Goal: Task Accomplishment & Management: Complete application form

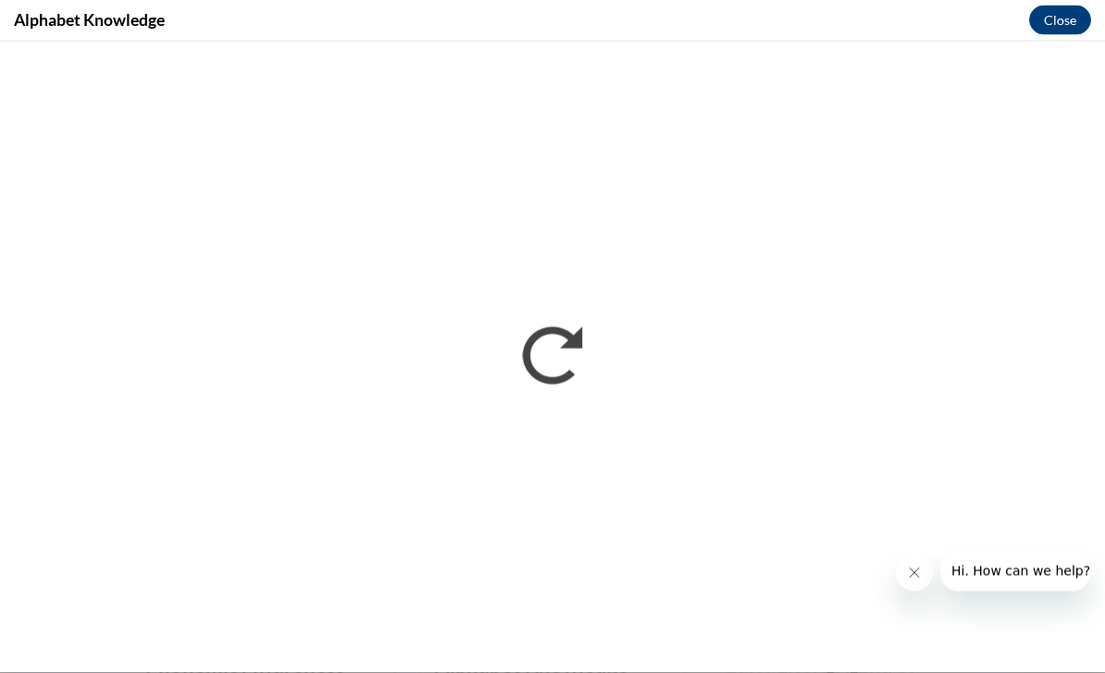
scroll to position [578, 0]
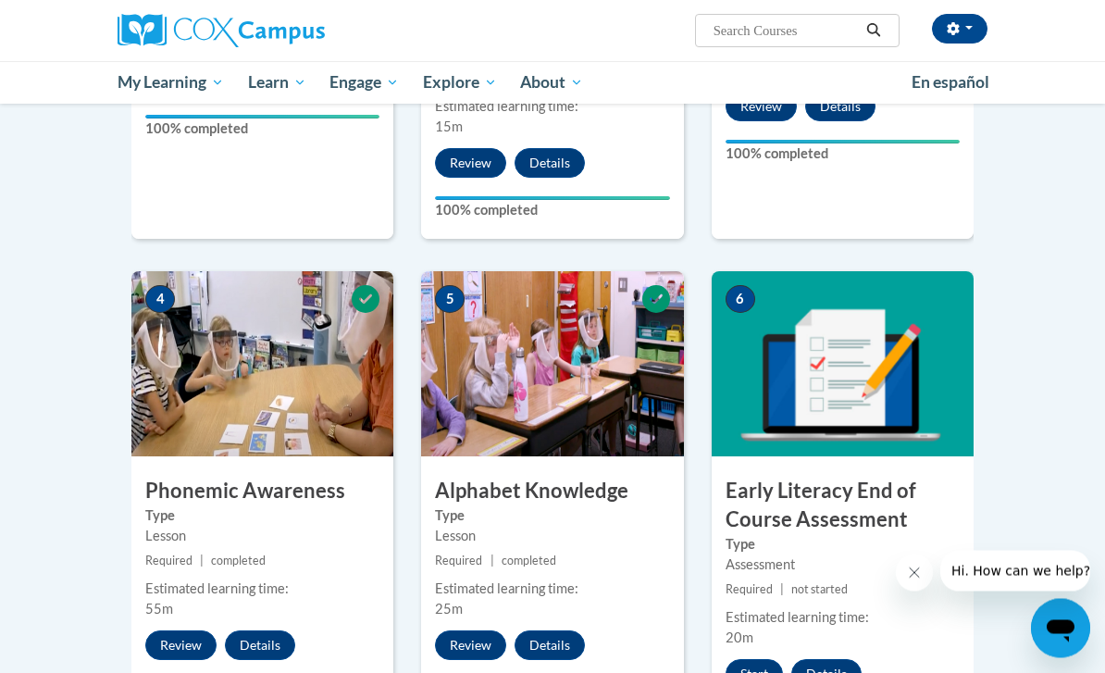
scroll to position [752, 0]
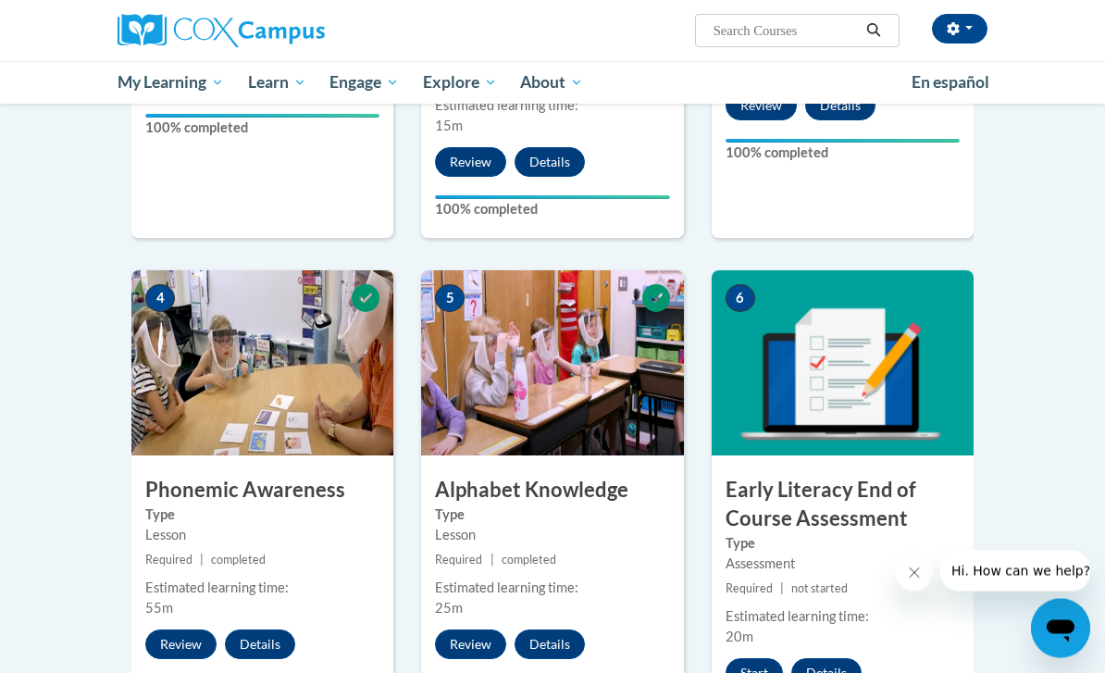
click at [862, 352] on img at bounding box center [843, 363] width 262 height 185
click at [758, 658] on button "Start" at bounding box center [754, 673] width 57 height 30
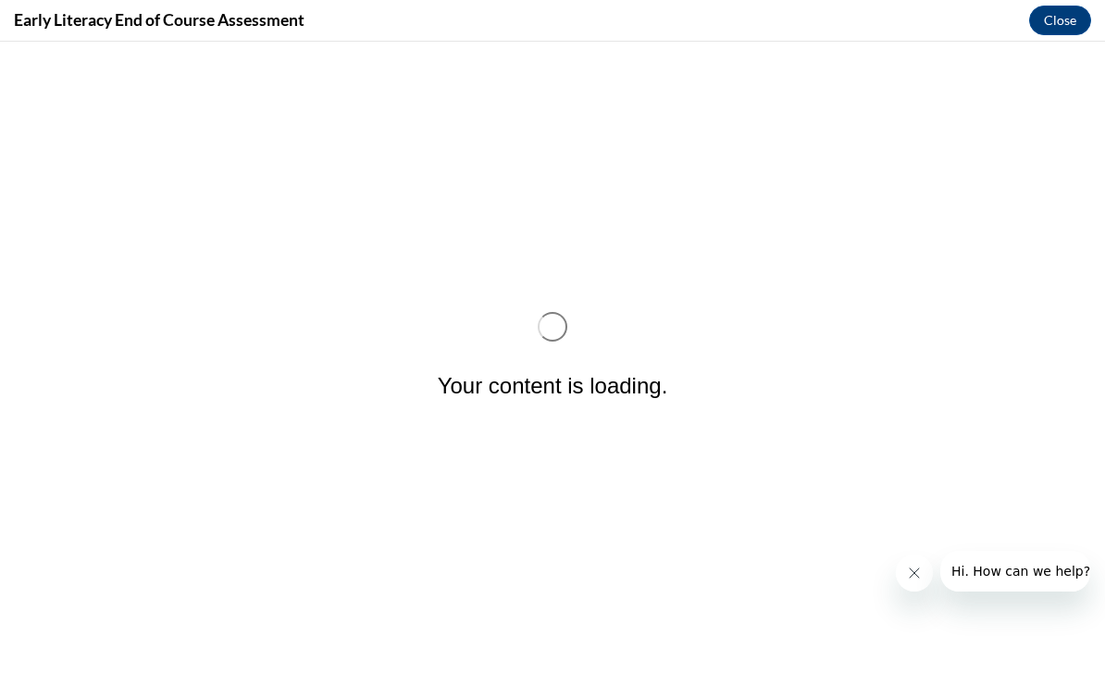
scroll to position [0, 0]
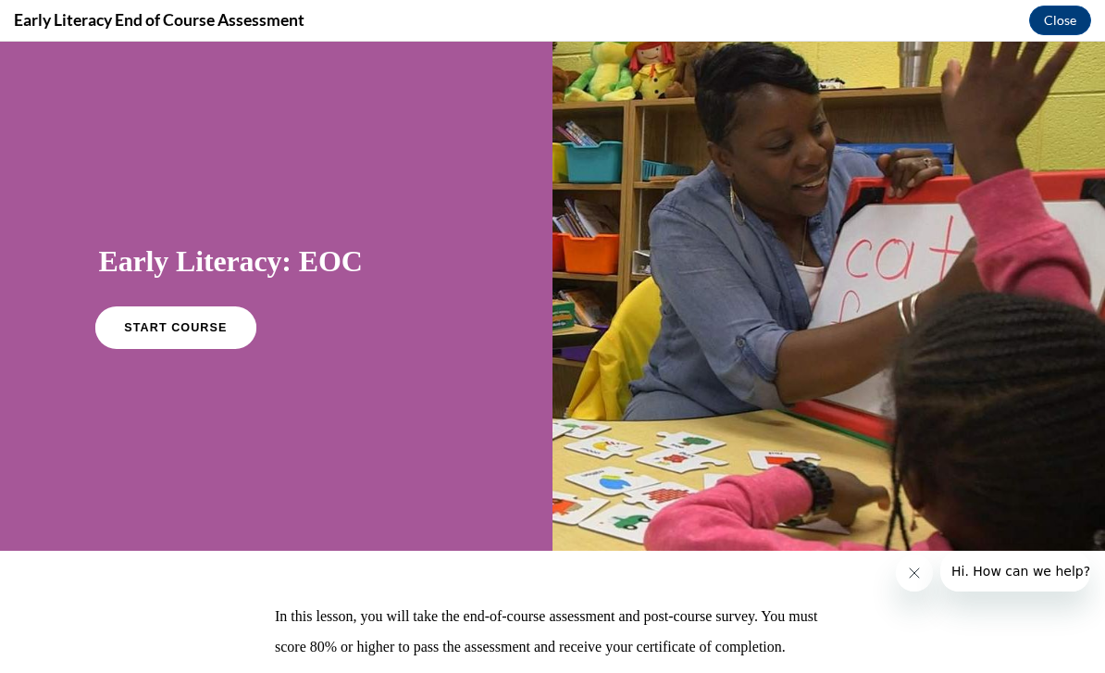
click at [150, 329] on span "START COURSE" at bounding box center [175, 328] width 103 height 14
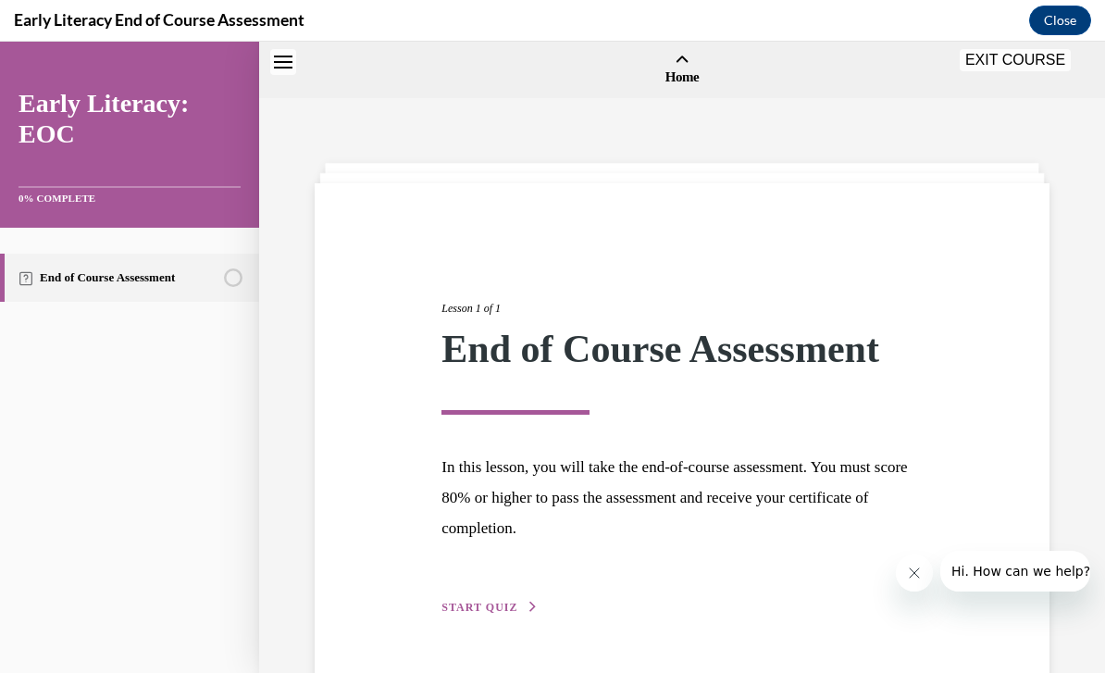
scroll to position [57, 0]
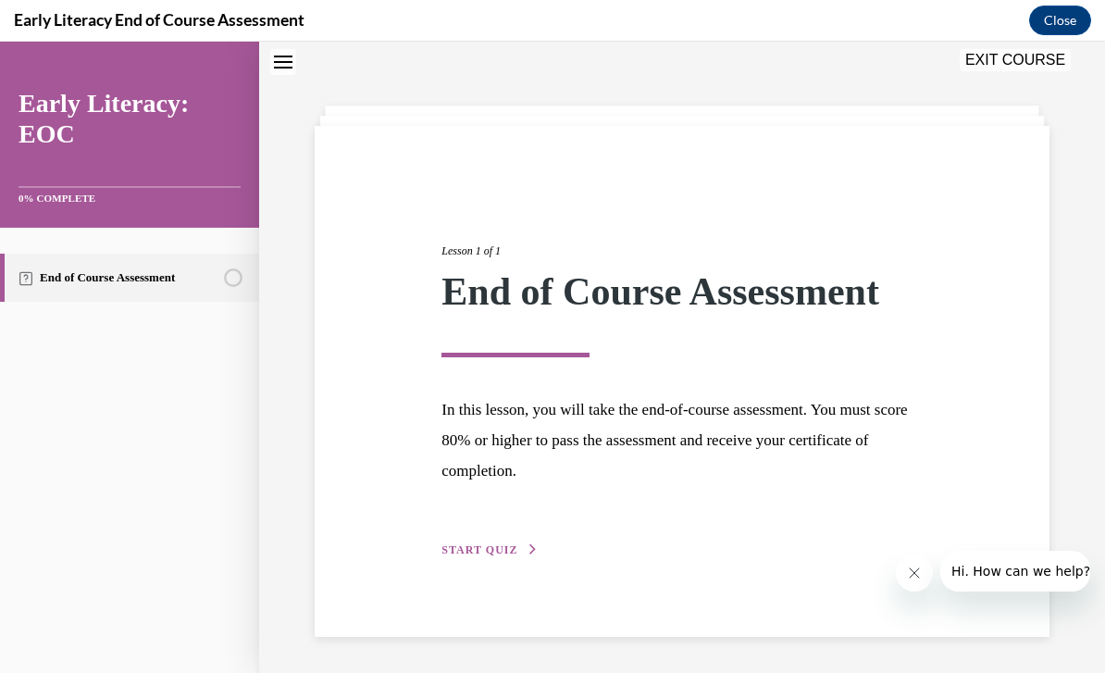
click at [467, 541] on button "START QUIZ" at bounding box center [489, 549] width 96 height 17
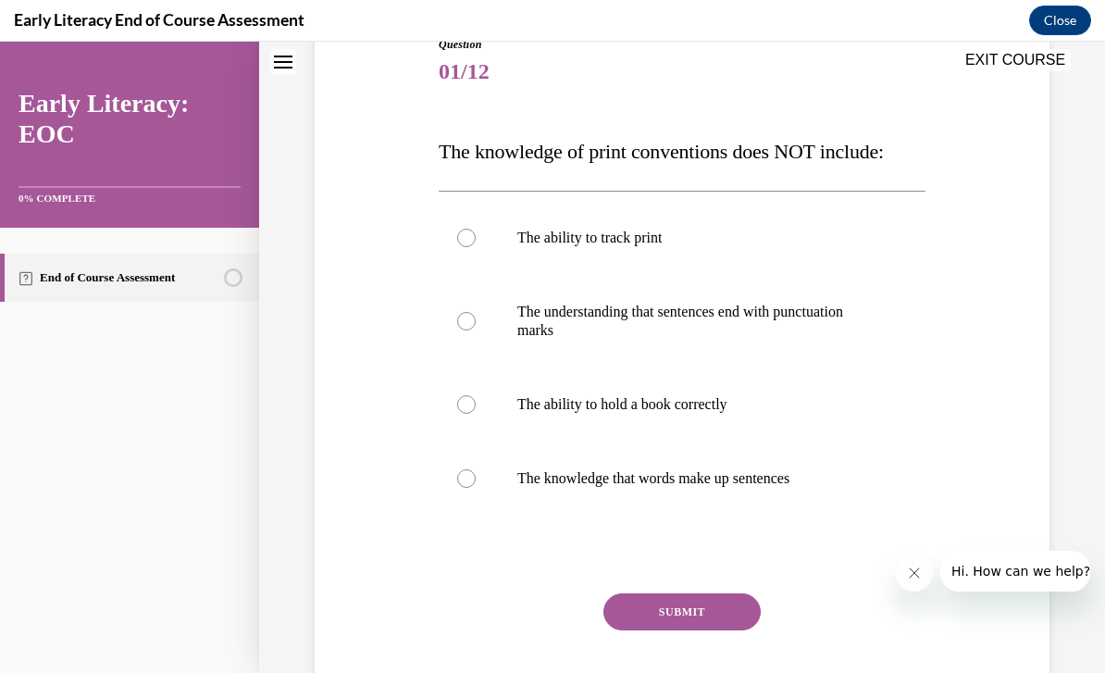
scroll to position [222, 0]
click at [471, 243] on div at bounding box center [466, 237] width 19 height 19
click at [700, 622] on button "SUBMIT" at bounding box center [681, 610] width 157 height 37
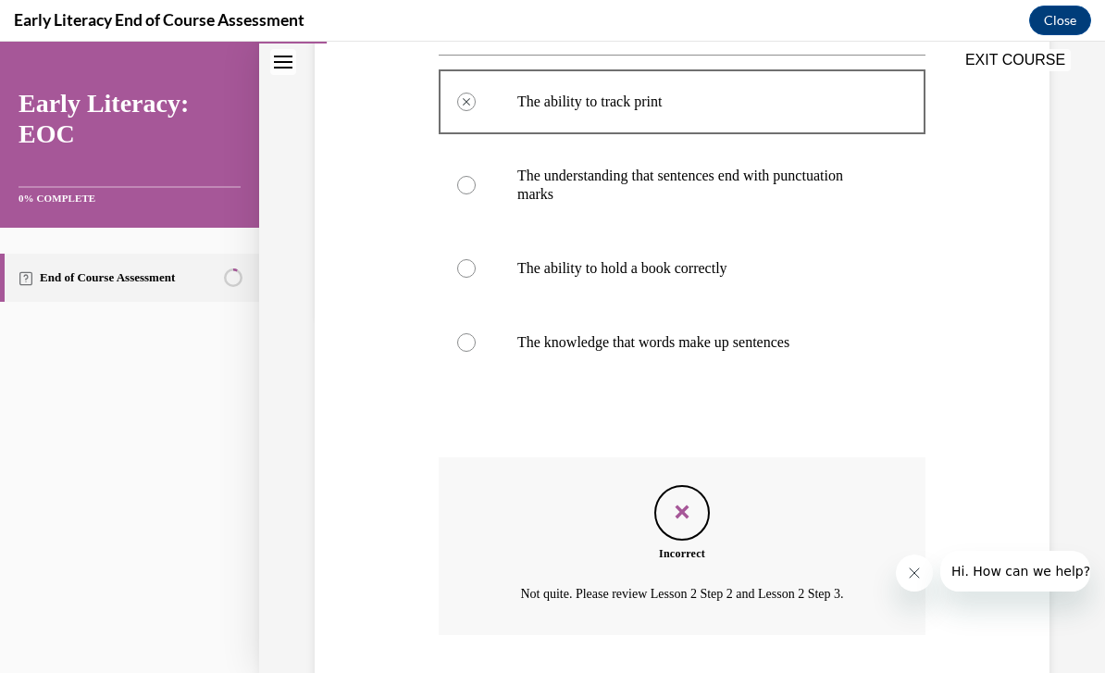
scroll to position [398, 0]
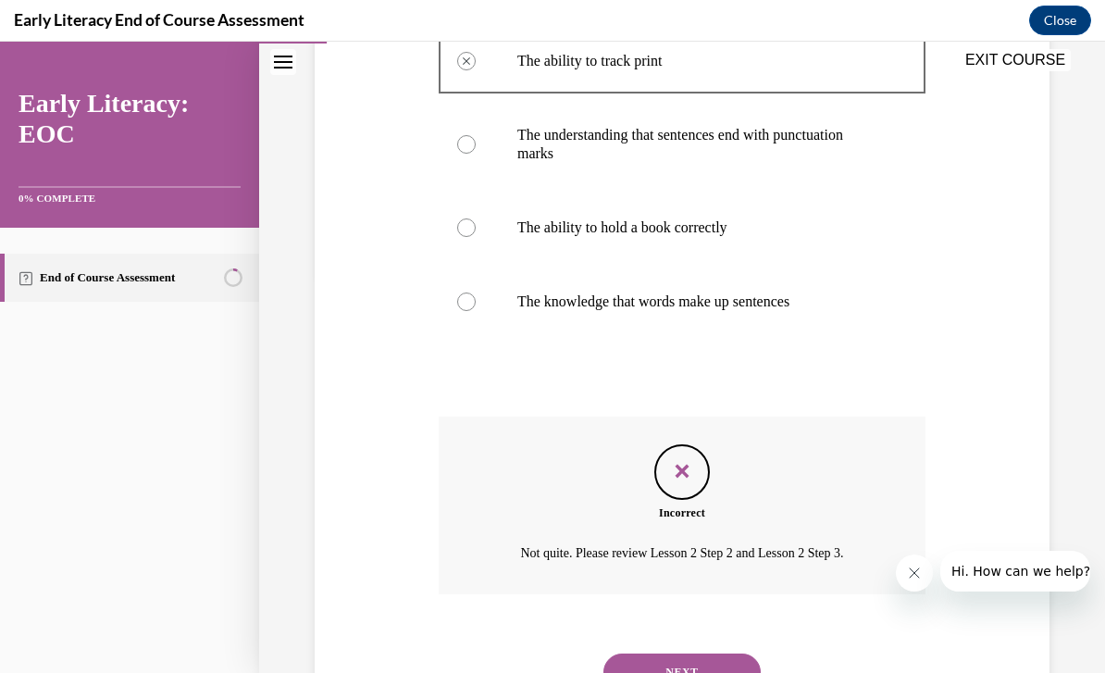
click at [695, 659] on button "NEXT" at bounding box center [681, 671] width 157 height 37
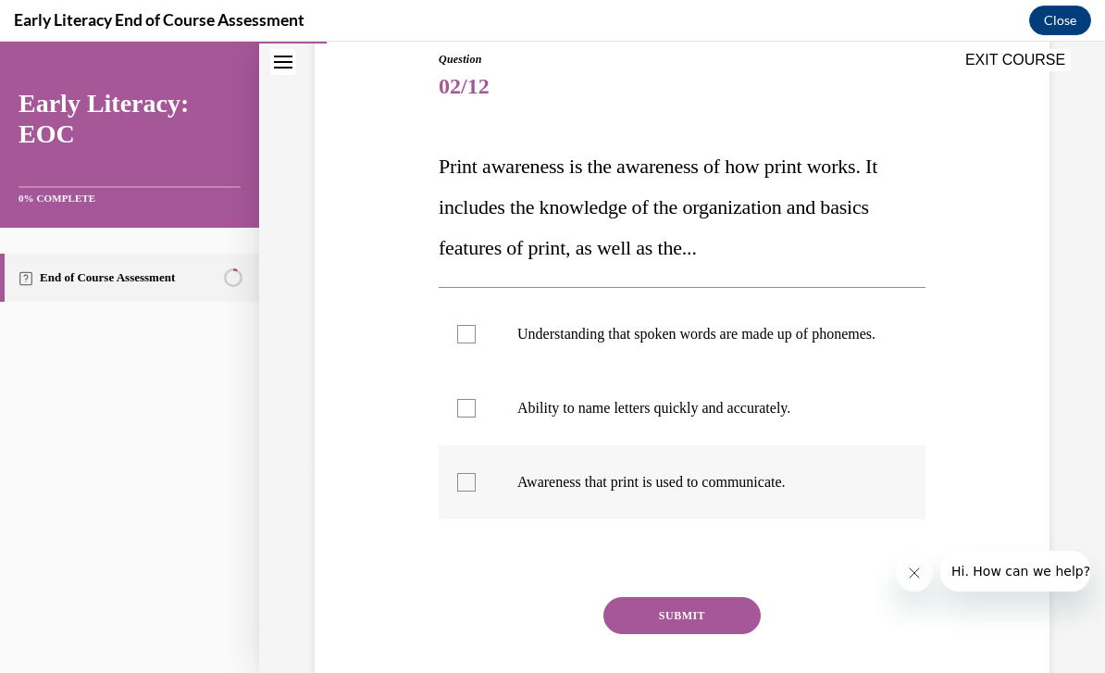
click at [475, 513] on div at bounding box center [682, 482] width 487 height 74
click at [685, 634] on button "SUBMIT" at bounding box center [681, 615] width 157 height 37
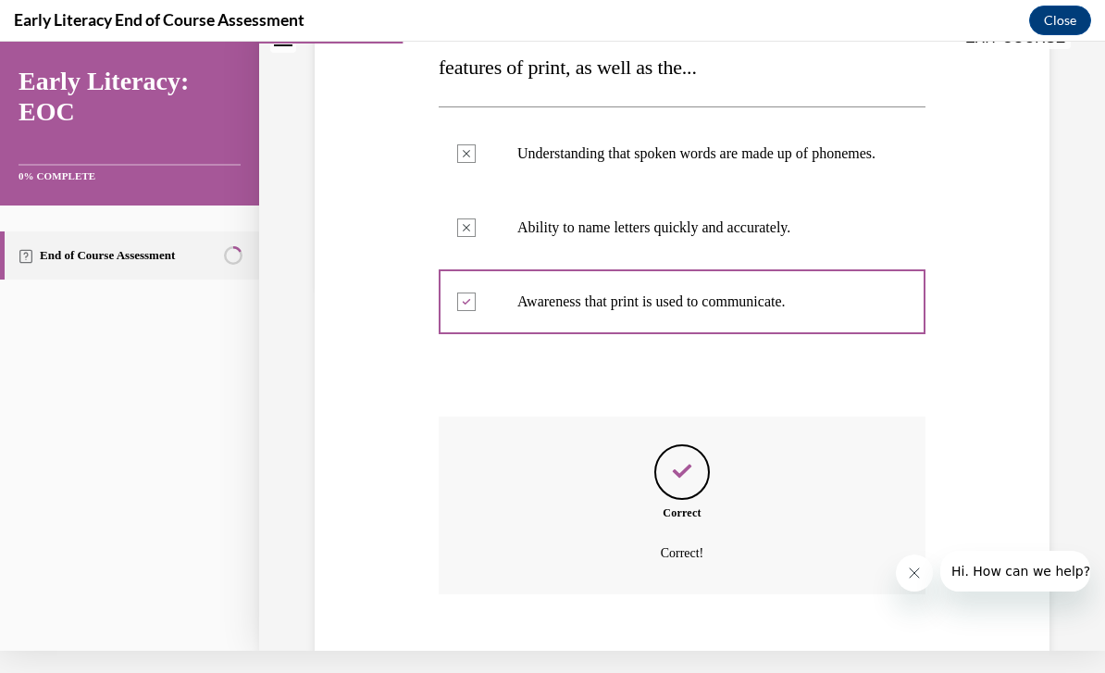
scroll to position [405, 0]
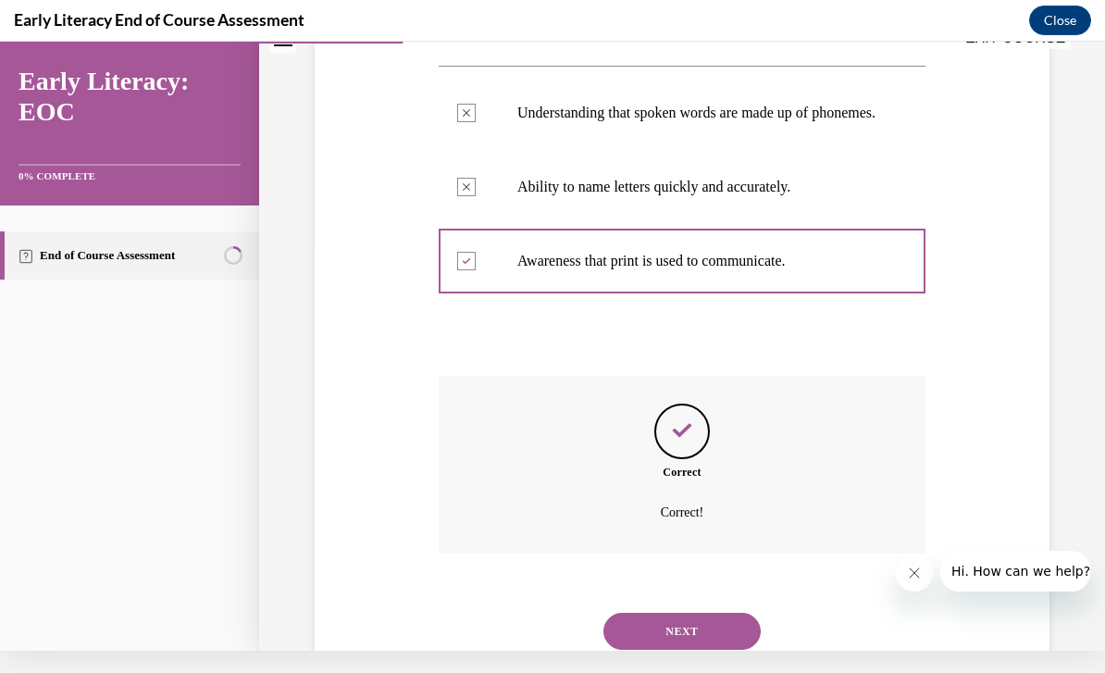
click at [722, 613] on button "NEXT" at bounding box center [681, 631] width 157 height 37
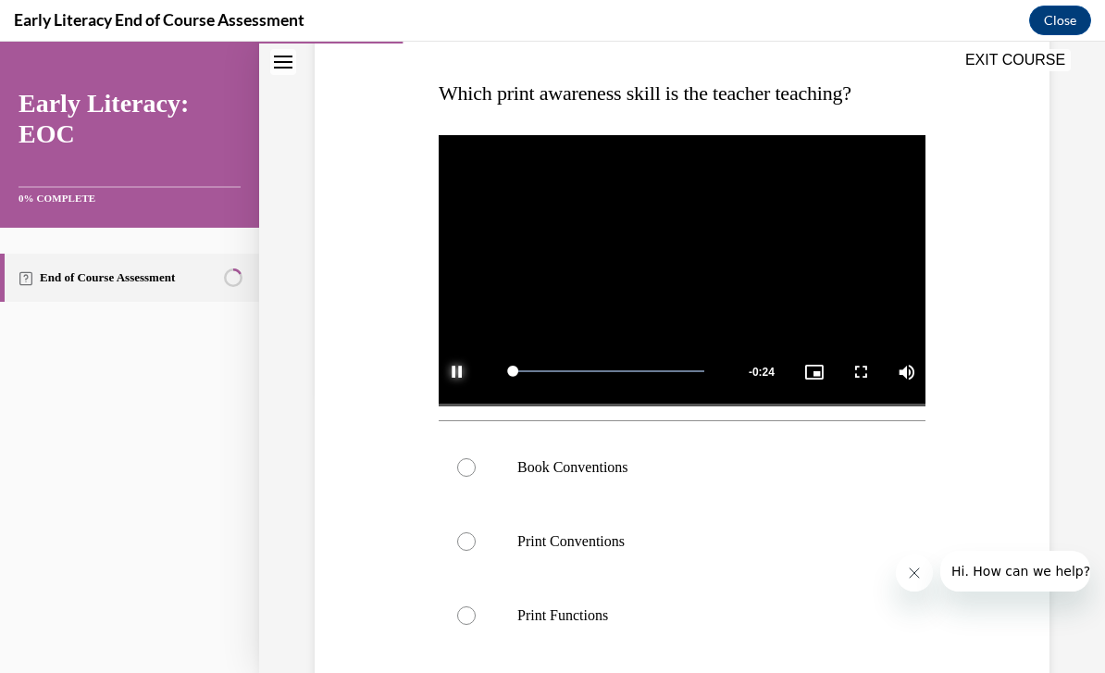
scroll to position [280, 0]
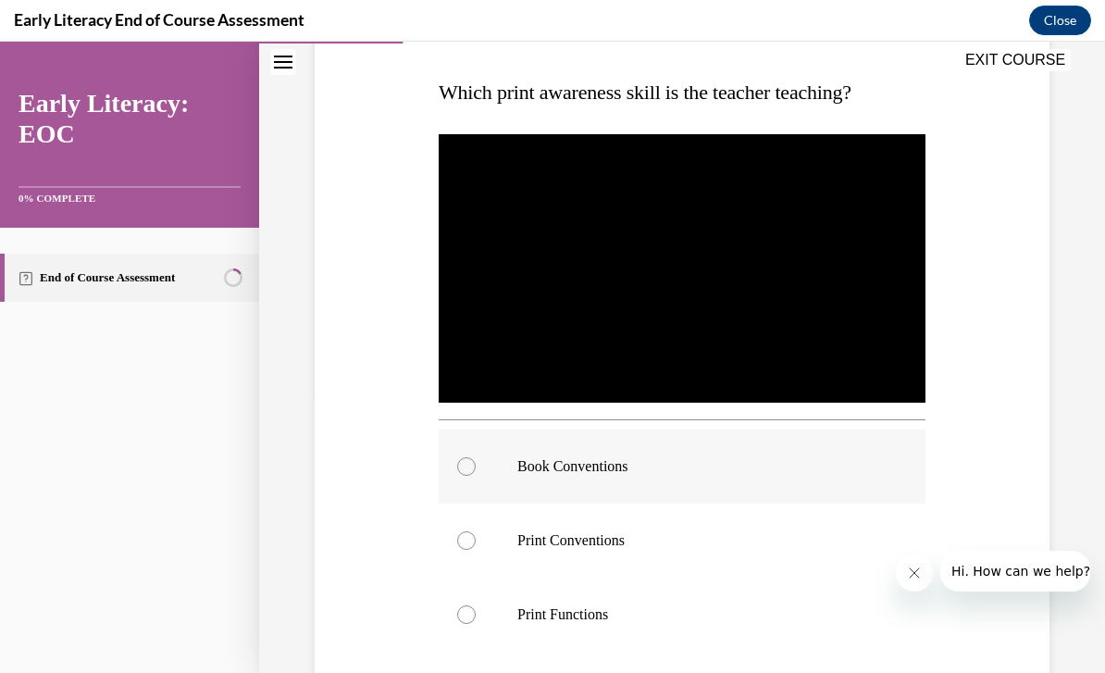
click at [462, 480] on div at bounding box center [682, 466] width 487 height 74
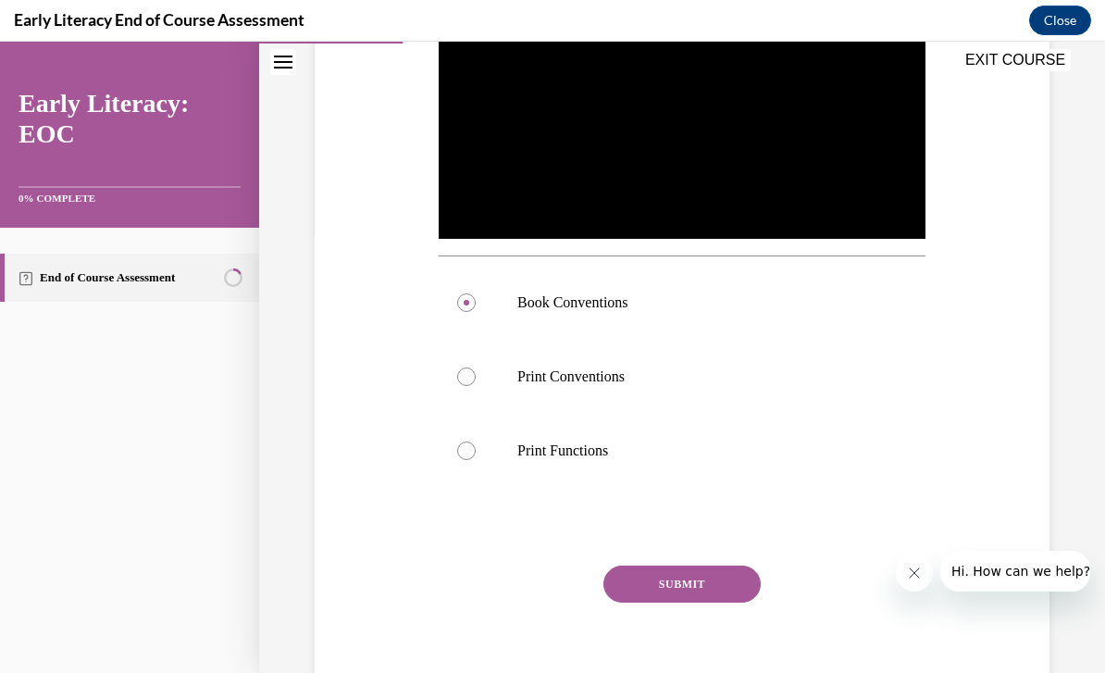
click at [640, 585] on button "SUBMIT" at bounding box center [681, 584] width 157 height 37
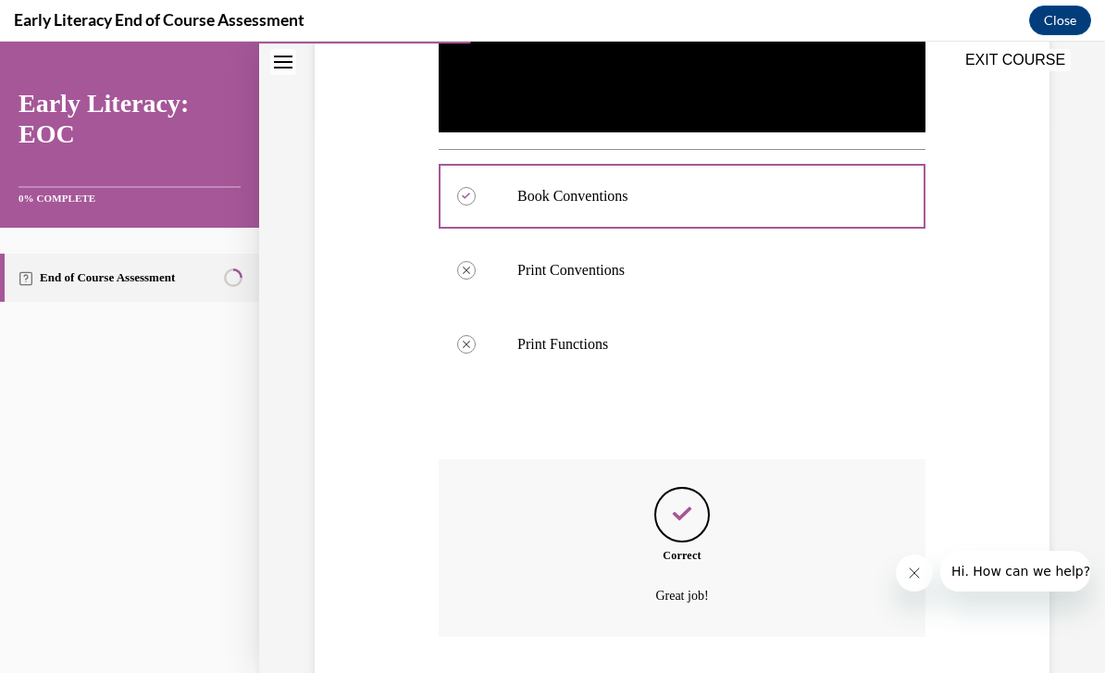
scroll to position [593, 0]
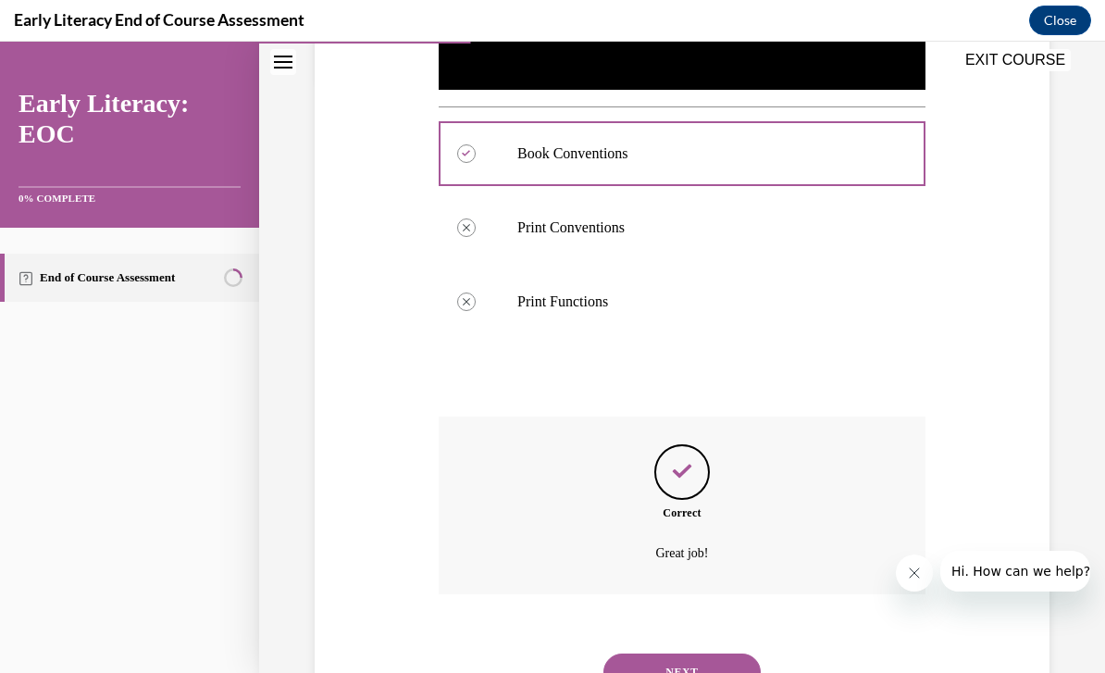
click at [655, 662] on button "NEXT" at bounding box center [681, 671] width 157 height 37
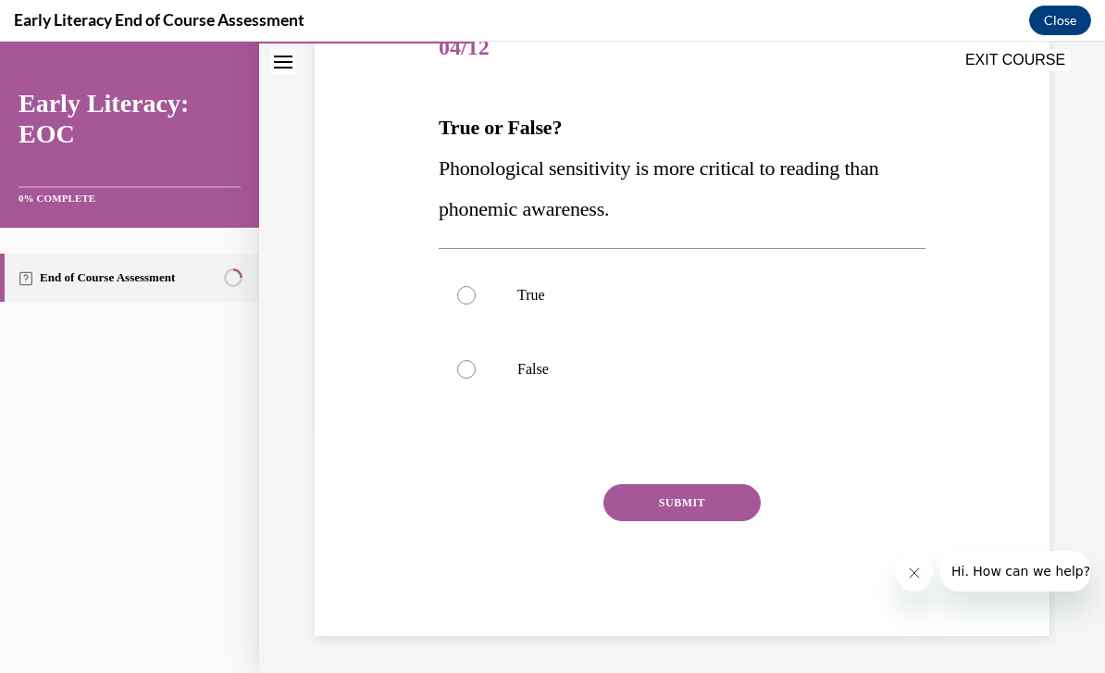
scroll to position [164, 0]
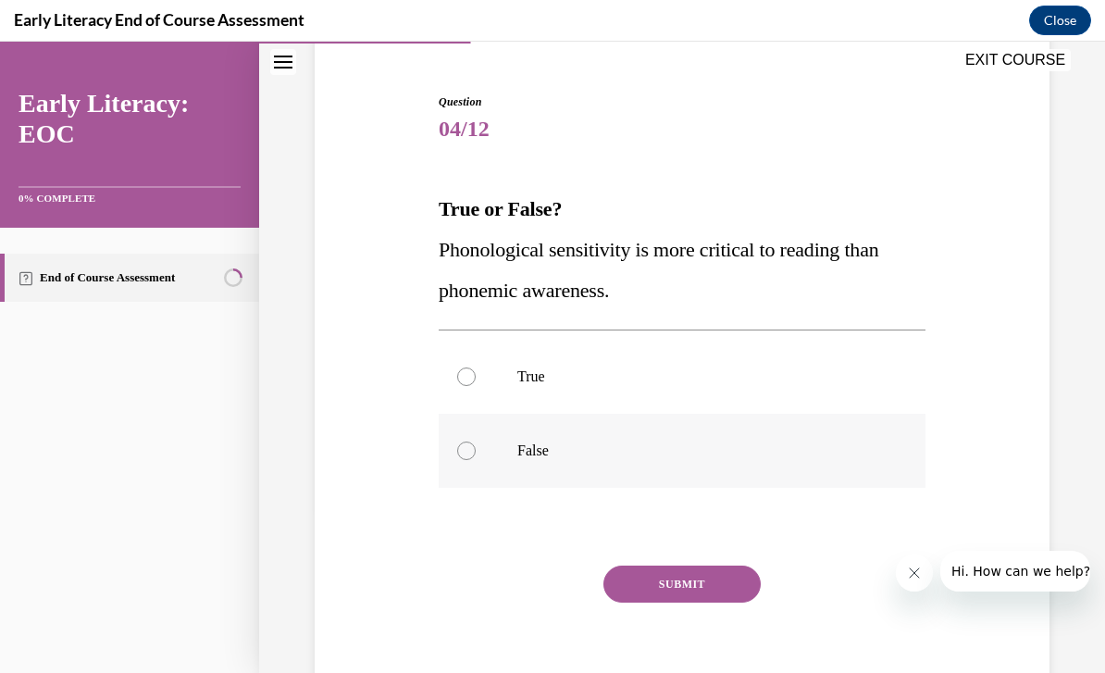
click at [481, 443] on div at bounding box center [682, 451] width 487 height 74
click at [616, 585] on button "SUBMIT" at bounding box center [681, 584] width 157 height 37
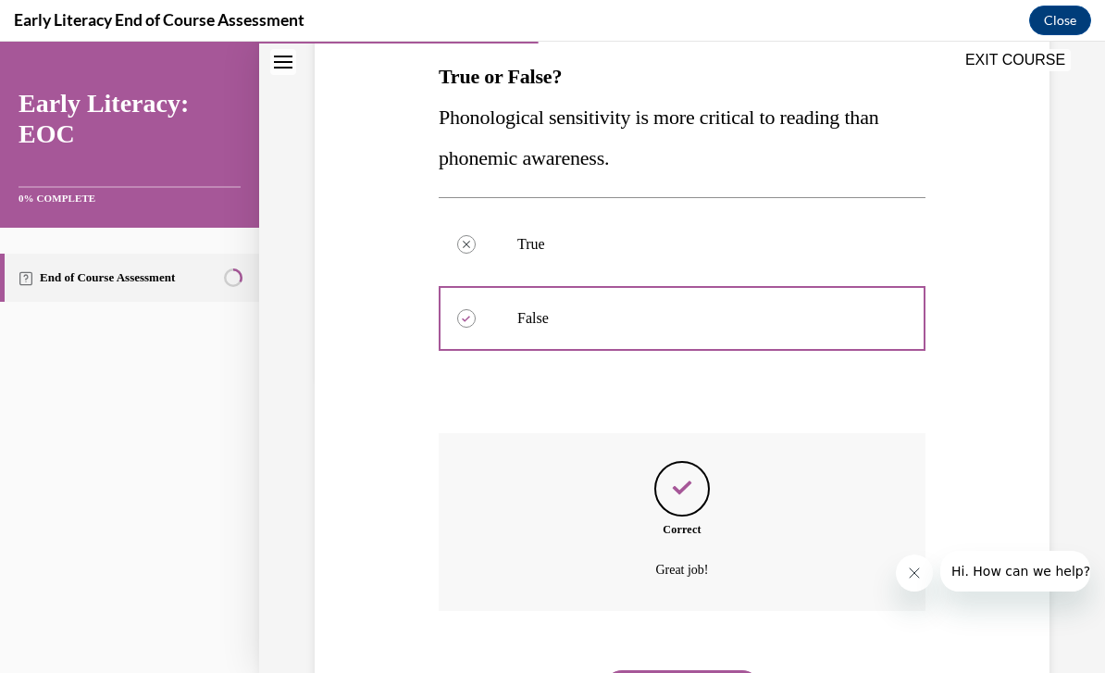
scroll to position [313, 0]
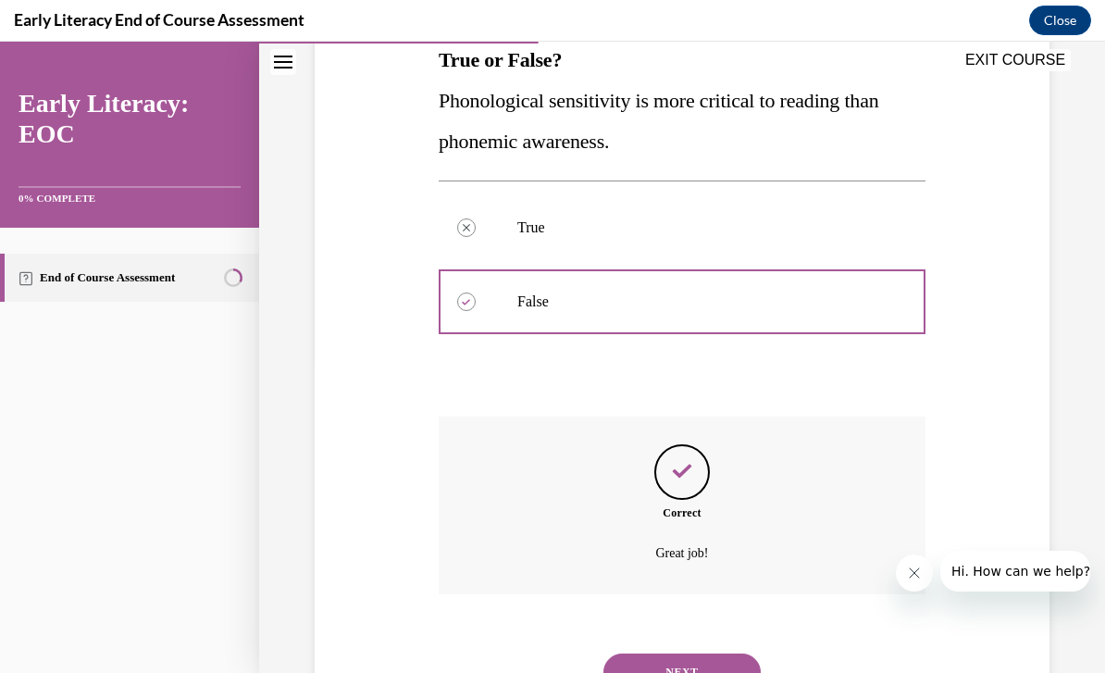
click at [700, 653] on button "NEXT" at bounding box center [681, 671] width 157 height 37
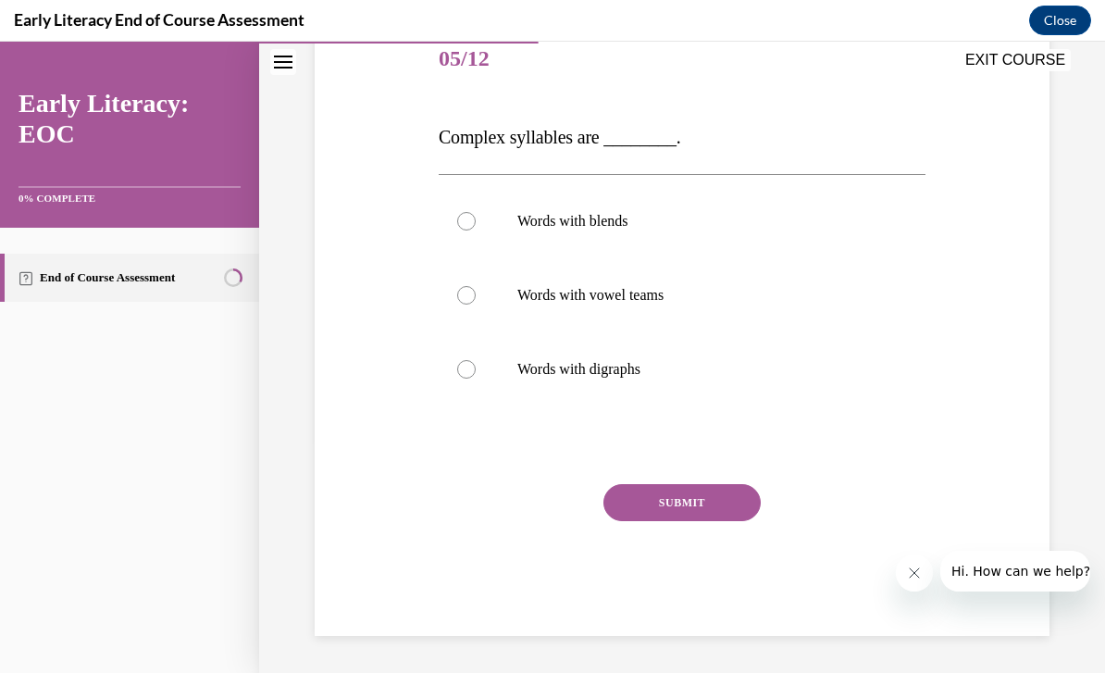
scroll to position [153, 0]
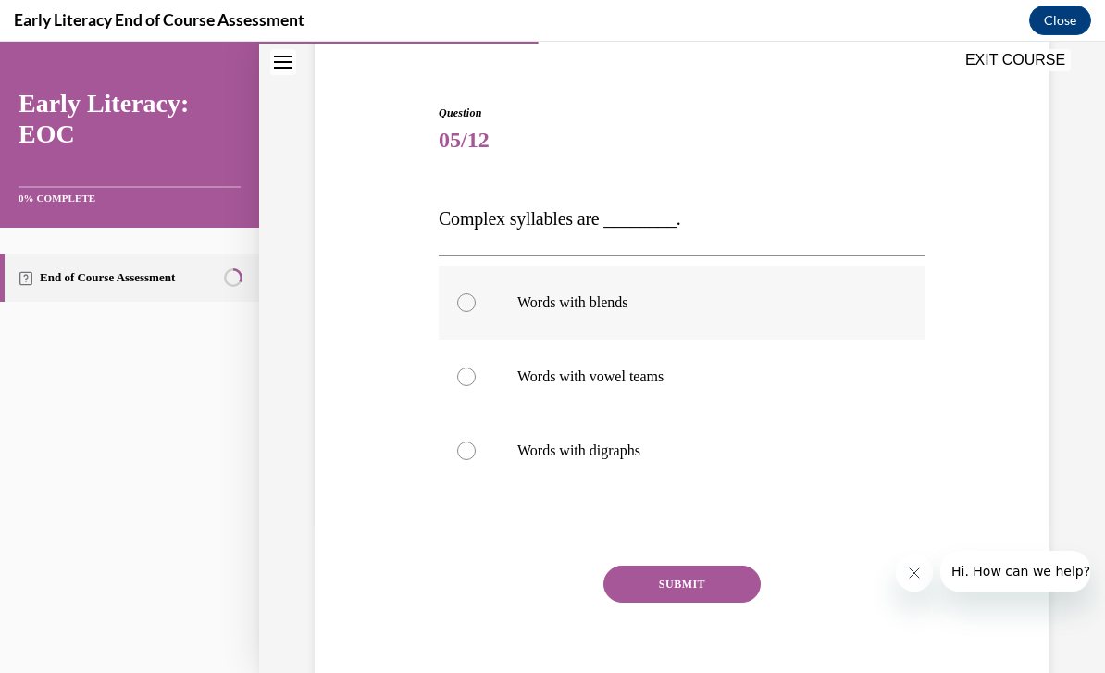
click at [454, 290] on div at bounding box center [682, 303] width 487 height 74
click at [643, 582] on button "SUBMIT" at bounding box center [681, 584] width 157 height 37
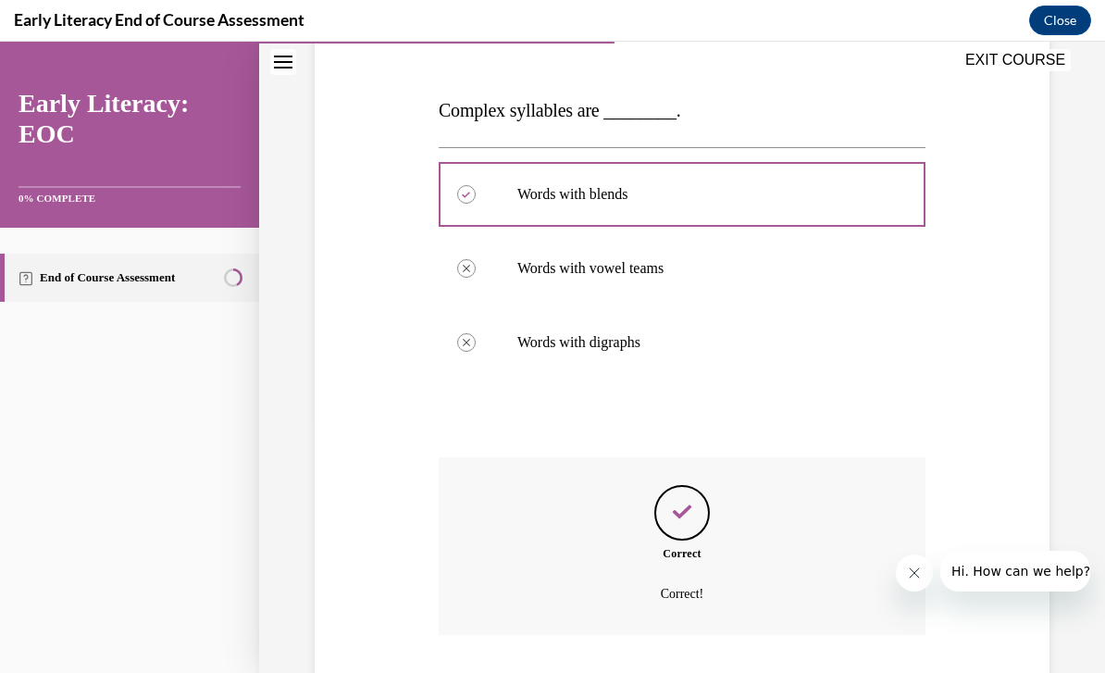
scroll to position [302, 0]
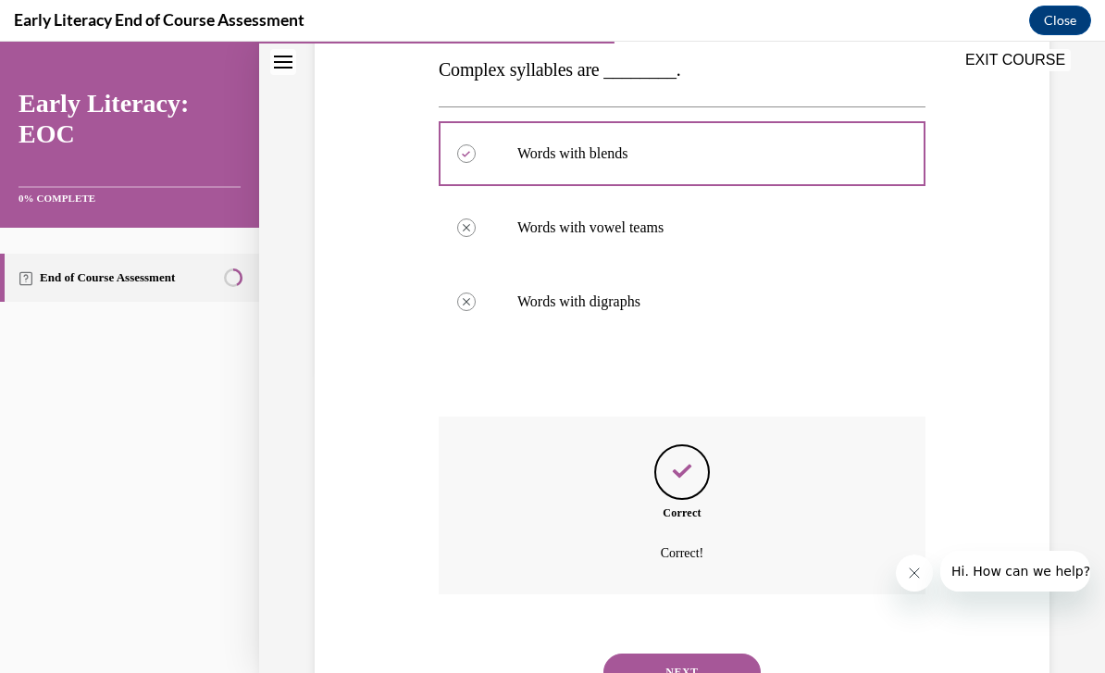
click at [703, 653] on button "NEXT" at bounding box center [681, 671] width 157 height 37
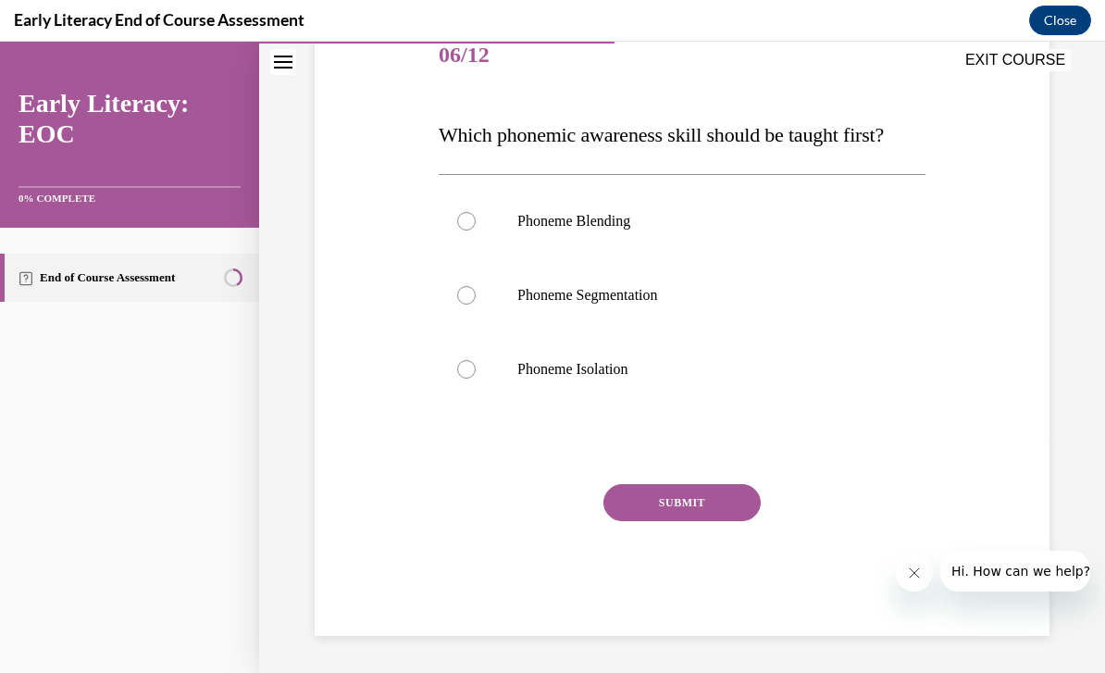
scroll to position [156, 0]
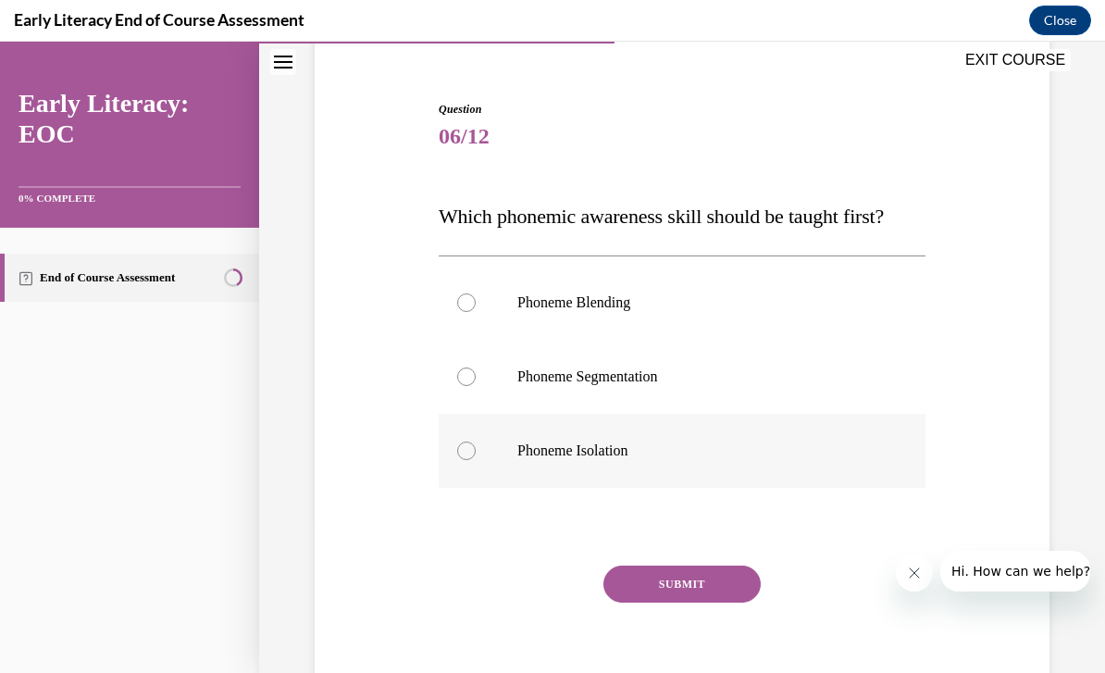
click at [472, 463] on div at bounding box center [682, 451] width 487 height 74
click at [644, 583] on button "SUBMIT" at bounding box center [681, 584] width 157 height 37
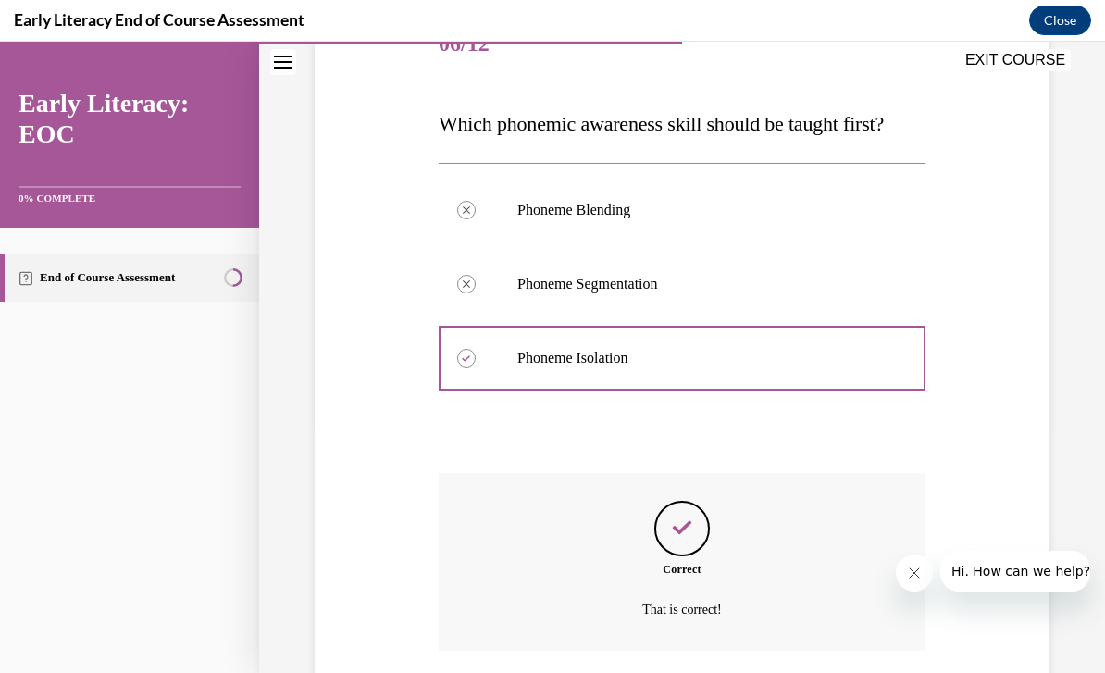
scroll to position [305, 0]
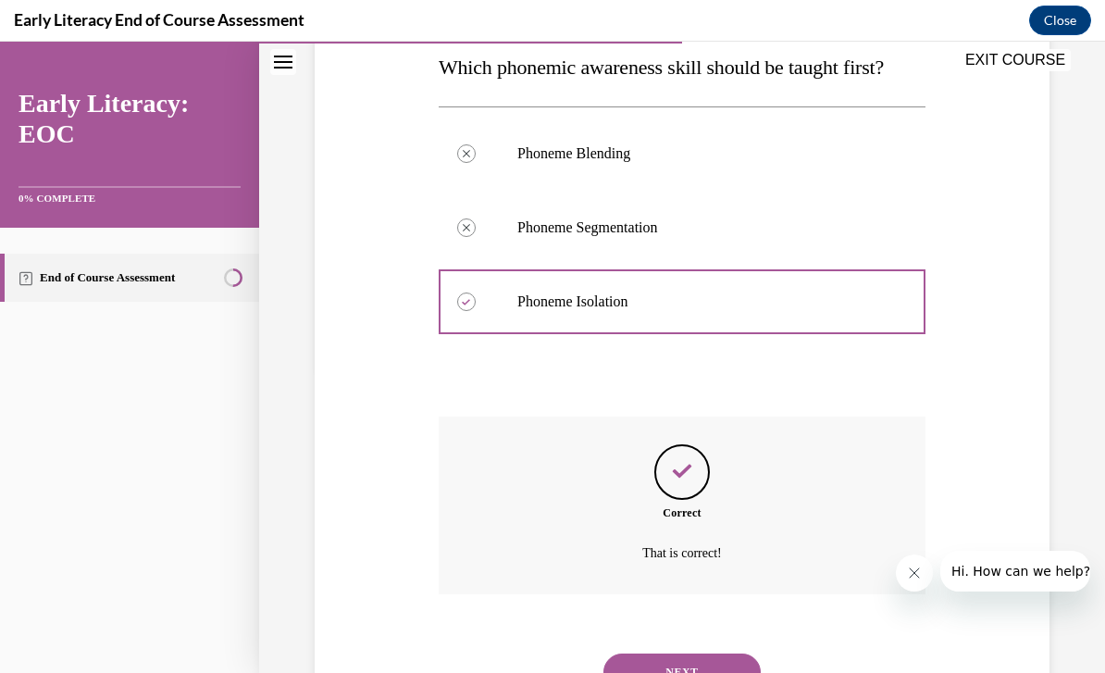
click at [662, 653] on button "NEXT" at bounding box center [681, 671] width 157 height 37
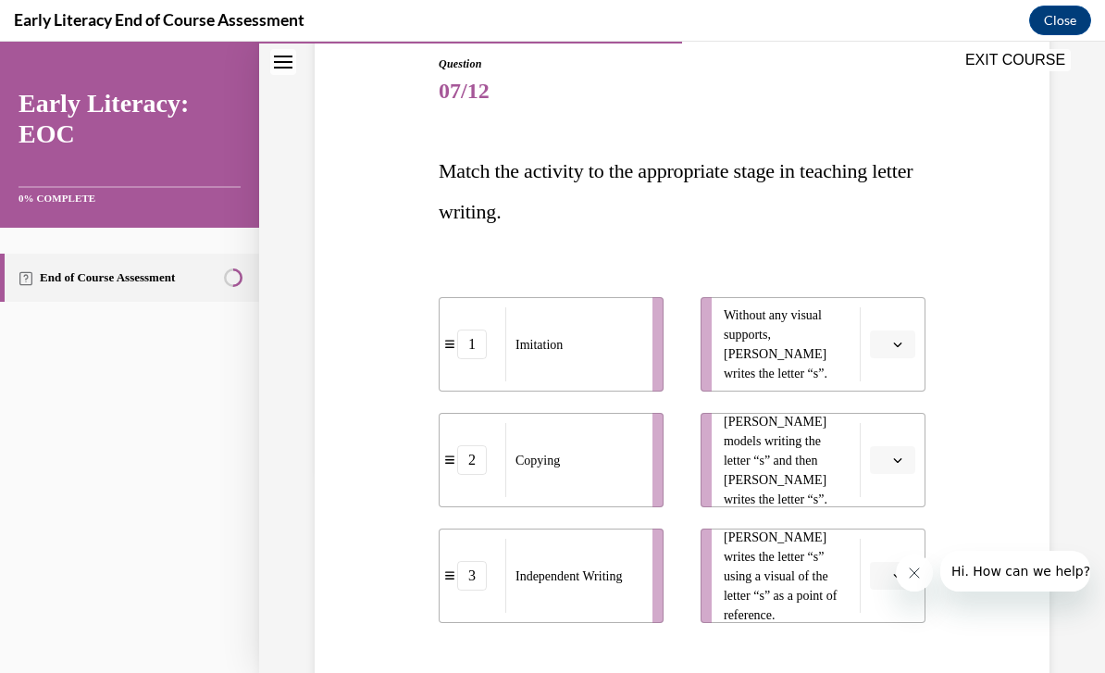
scroll to position [243, 0]
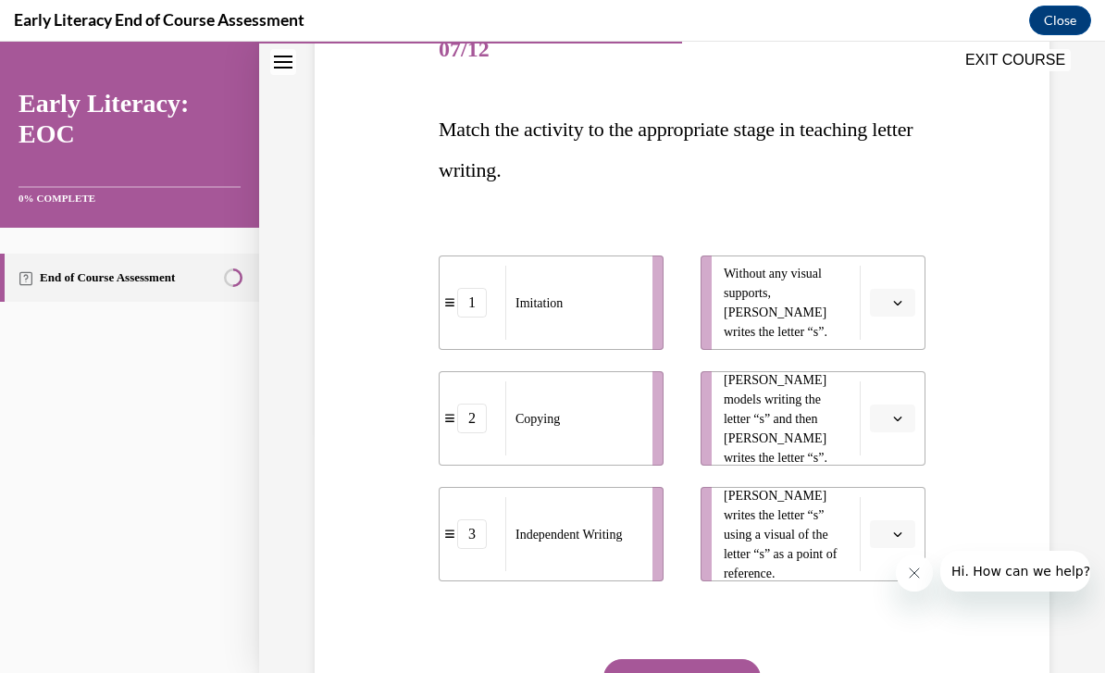
click at [893, 528] on span "button" at bounding box center [897, 534] width 13 height 13
click at [882, 651] on span "2" at bounding box center [885, 649] width 6 height 15
click at [889, 296] on button "button" at bounding box center [892, 303] width 45 height 28
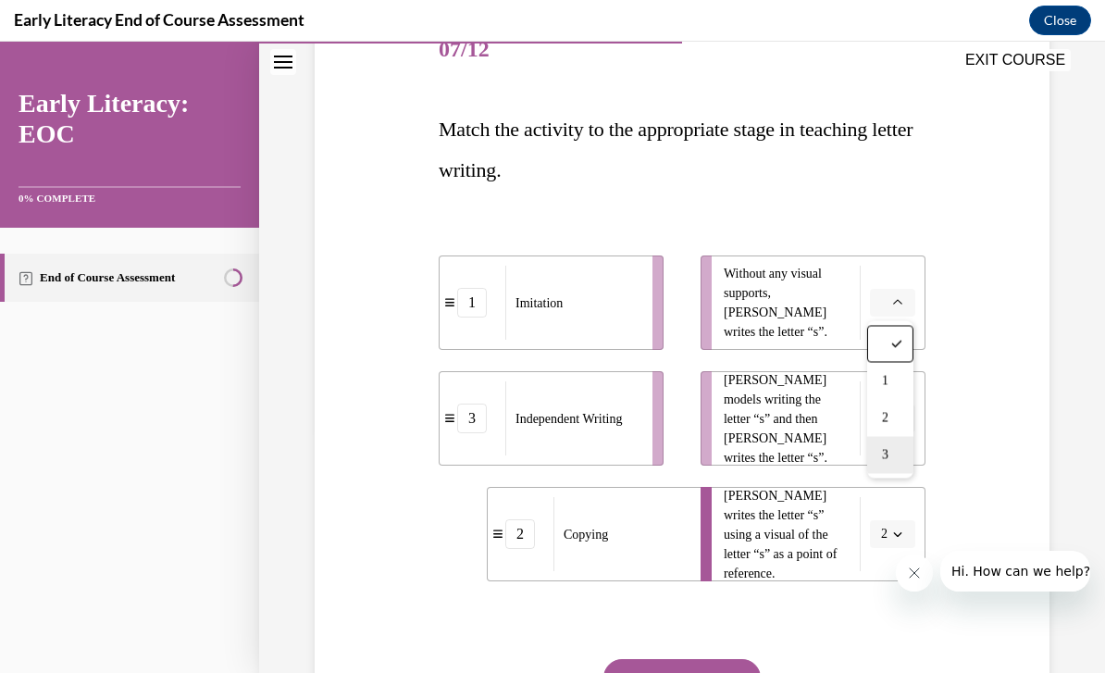
click at [898, 456] on div "3" at bounding box center [890, 455] width 46 height 37
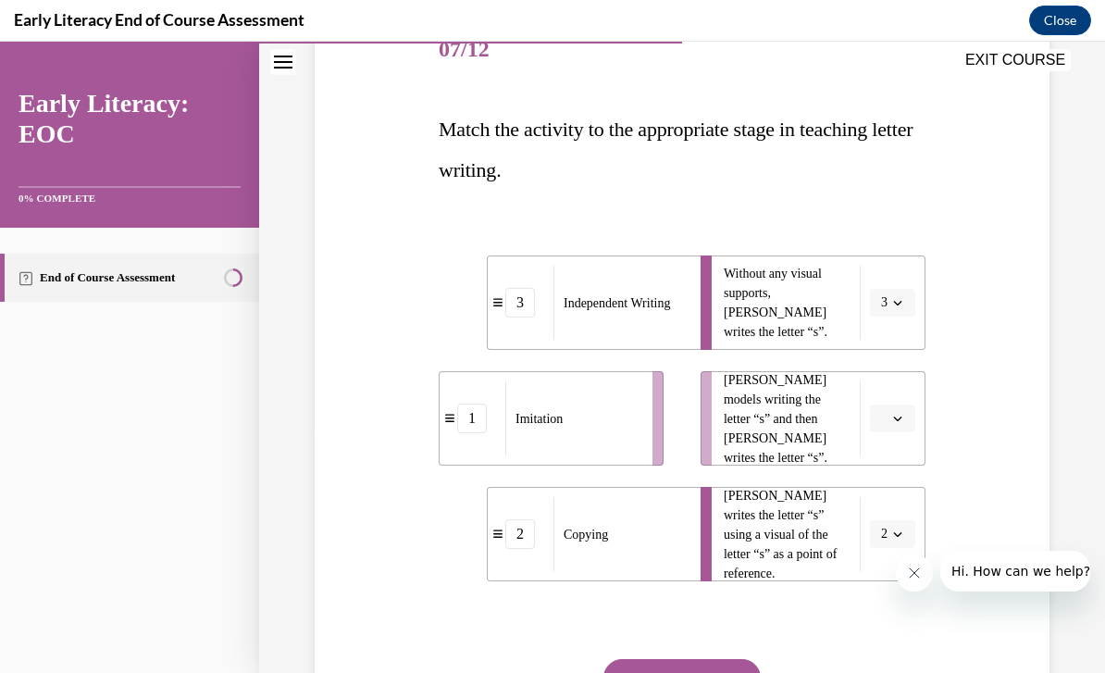
click at [891, 425] on button "button" at bounding box center [892, 418] width 45 height 28
click at [897, 497] on div "1" at bounding box center [890, 497] width 46 height 37
click at [735, 672] on button "SUBMIT" at bounding box center [681, 677] width 157 height 37
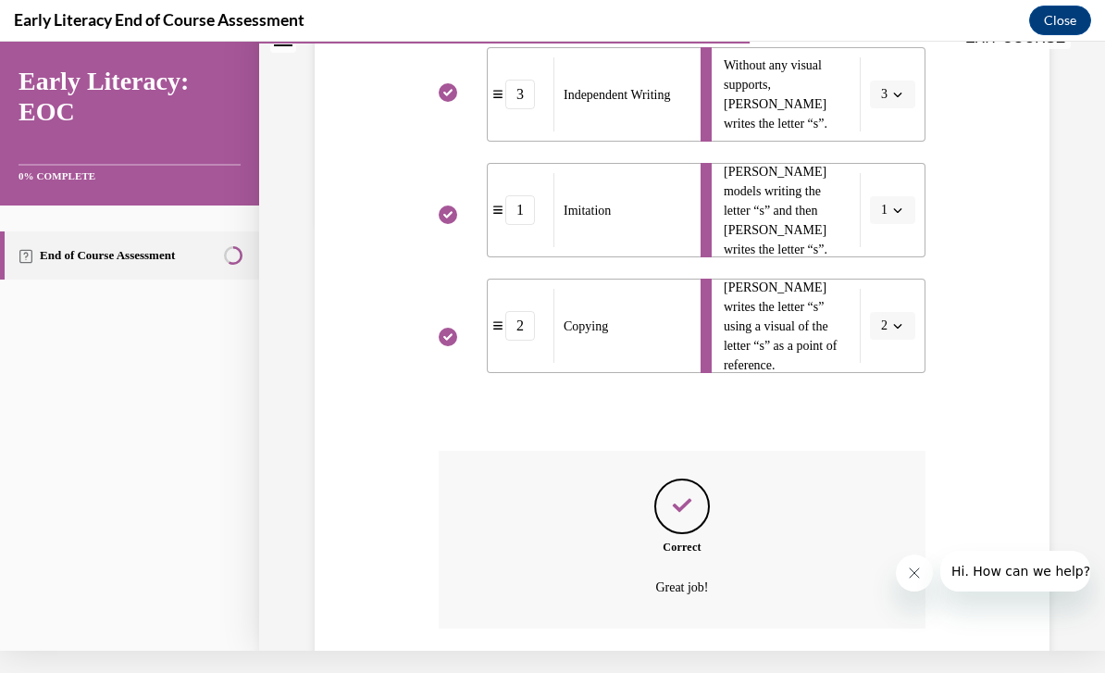
scroll to position [486, 0]
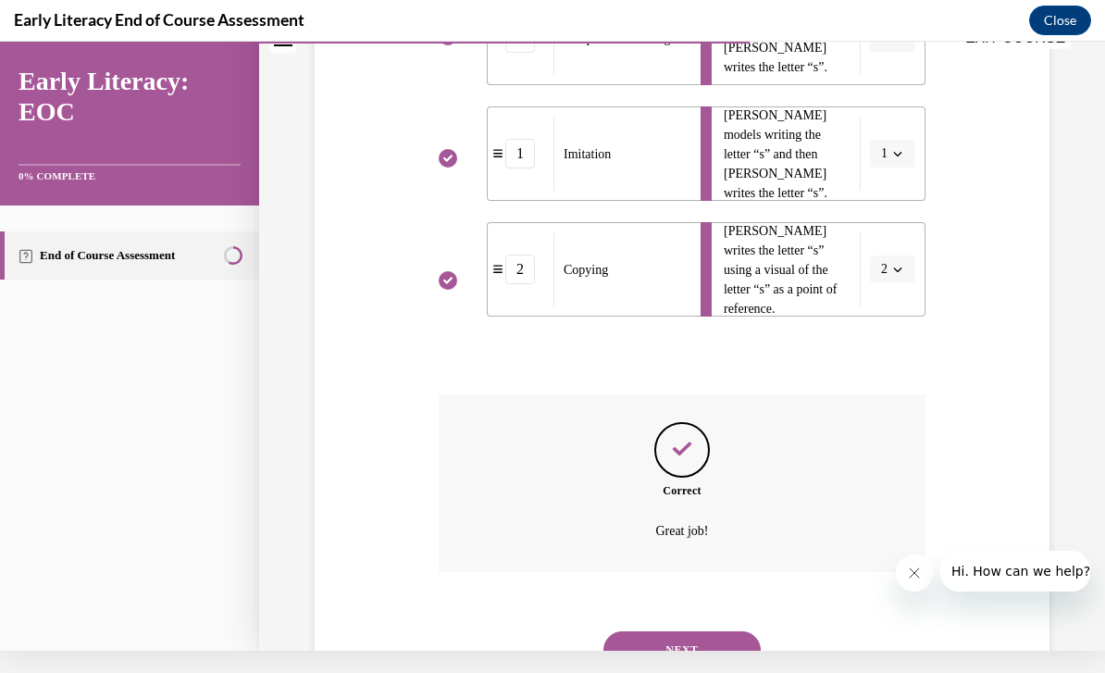
click at [731, 631] on button "NEXT" at bounding box center [681, 649] width 157 height 37
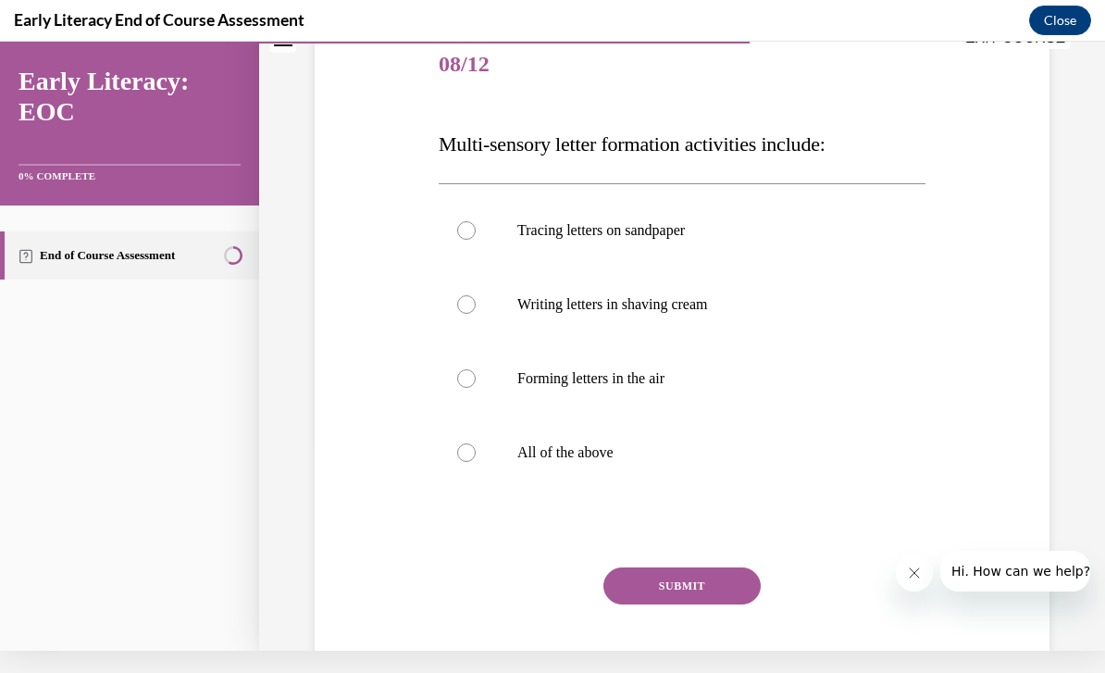
scroll to position [0, 0]
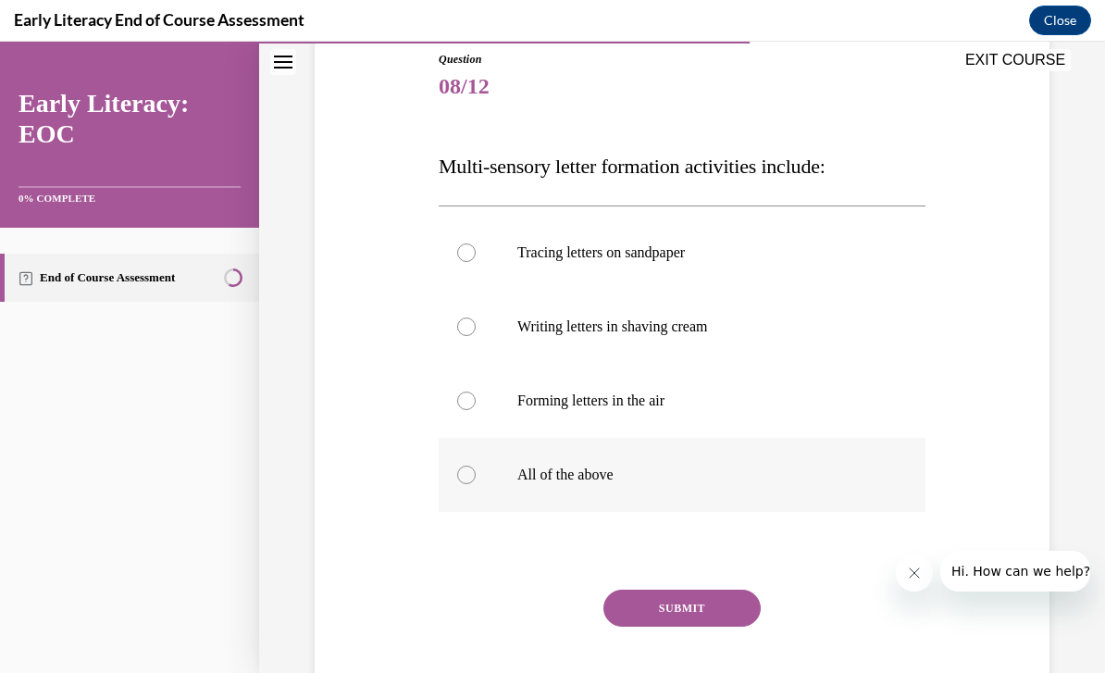
click at [595, 479] on p "All of the above" at bounding box center [698, 475] width 362 height 19
click at [696, 607] on button "SUBMIT" at bounding box center [681, 608] width 157 height 37
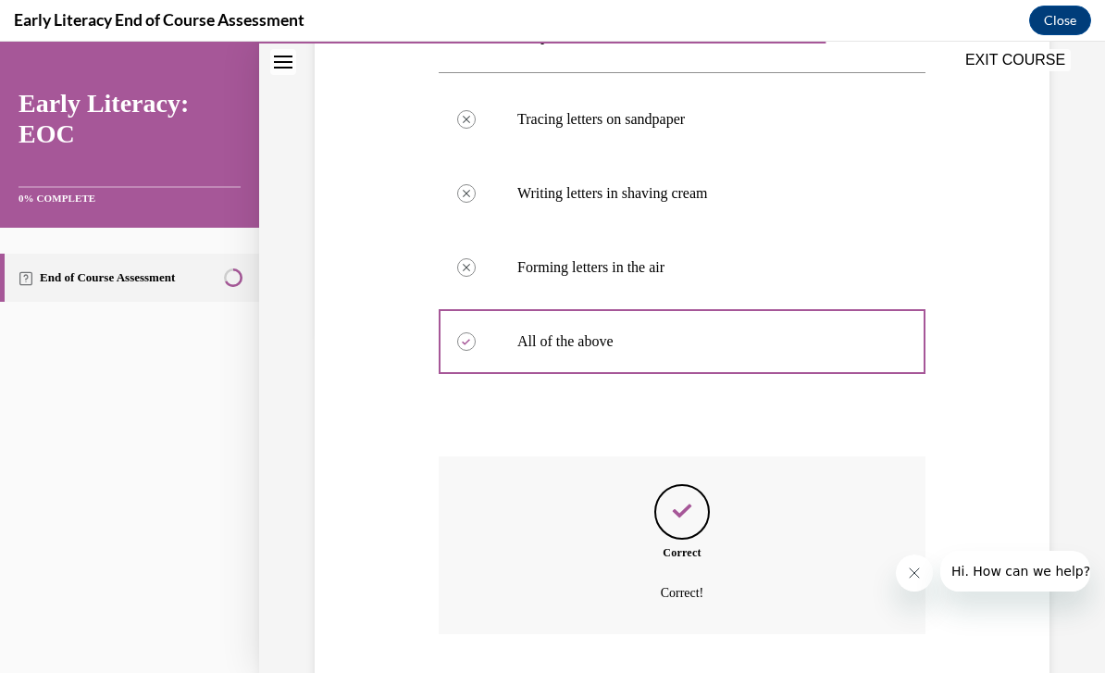
scroll to position [379, 0]
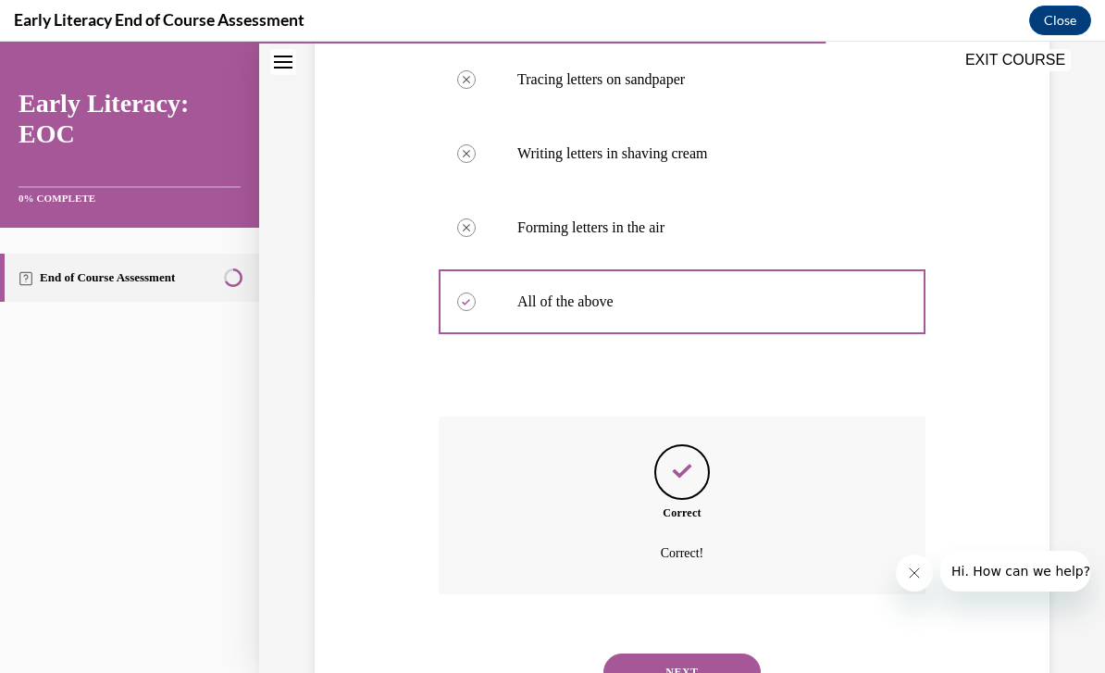
click at [752, 653] on button "NEXT" at bounding box center [681, 671] width 157 height 37
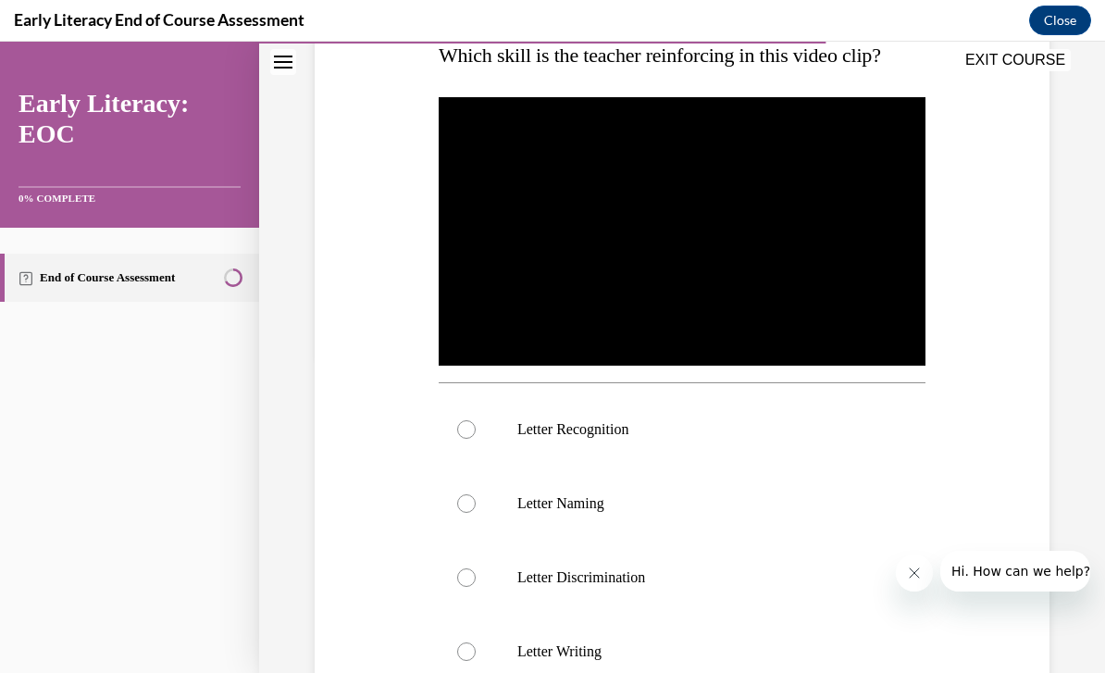
scroll to position [317, 0]
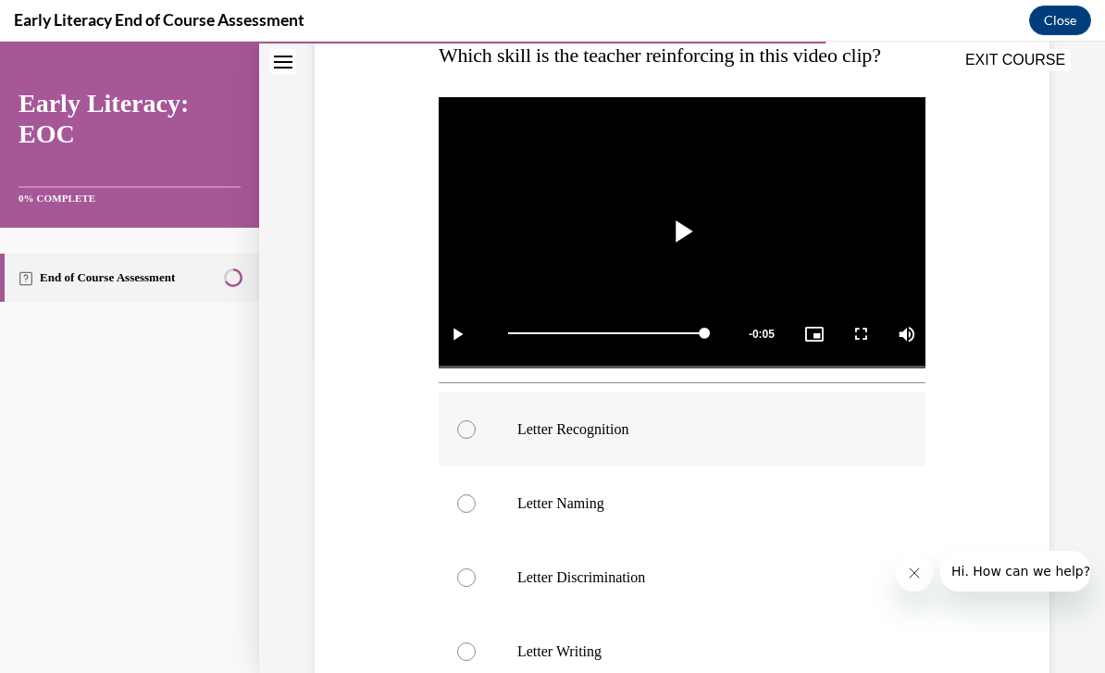
click at [462, 429] on div at bounding box center [466, 429] width 19 height 19
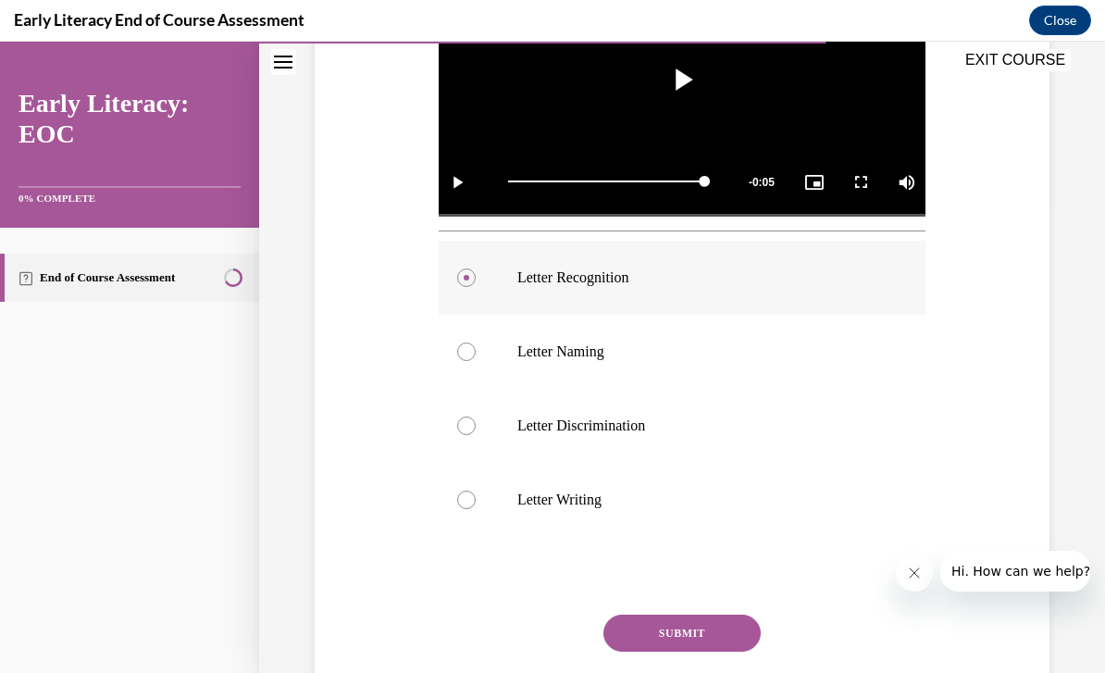
scroll to position [490, 0]
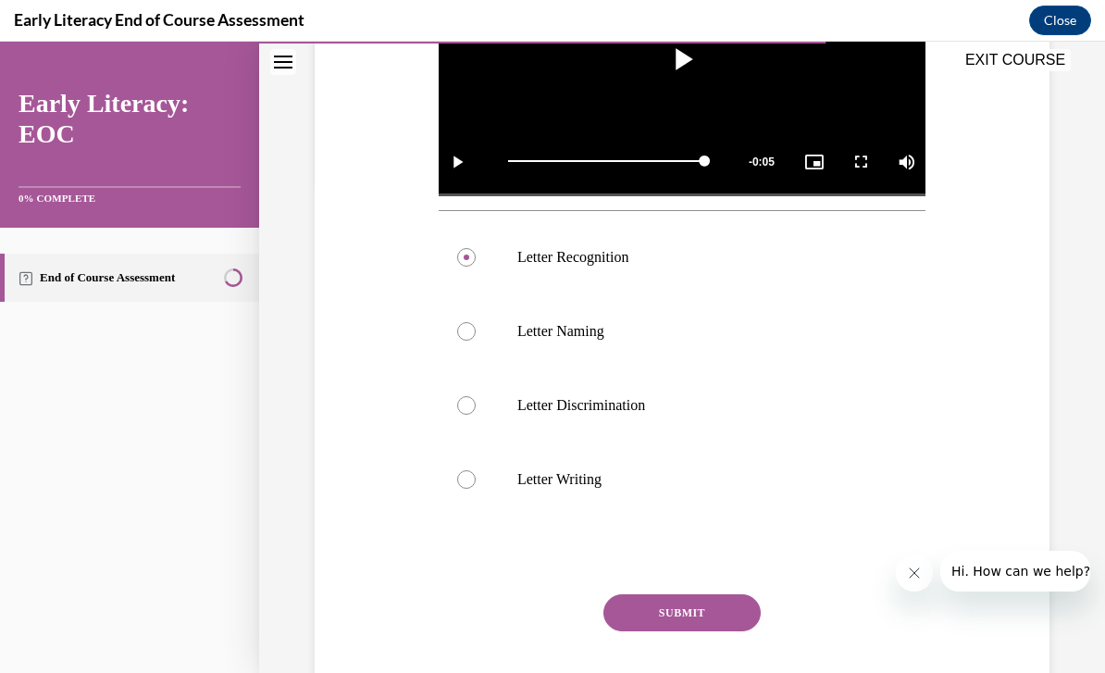
click at [690, 623] on button "SUBMIT" at bounding box center [681, 612] width 157 height 37
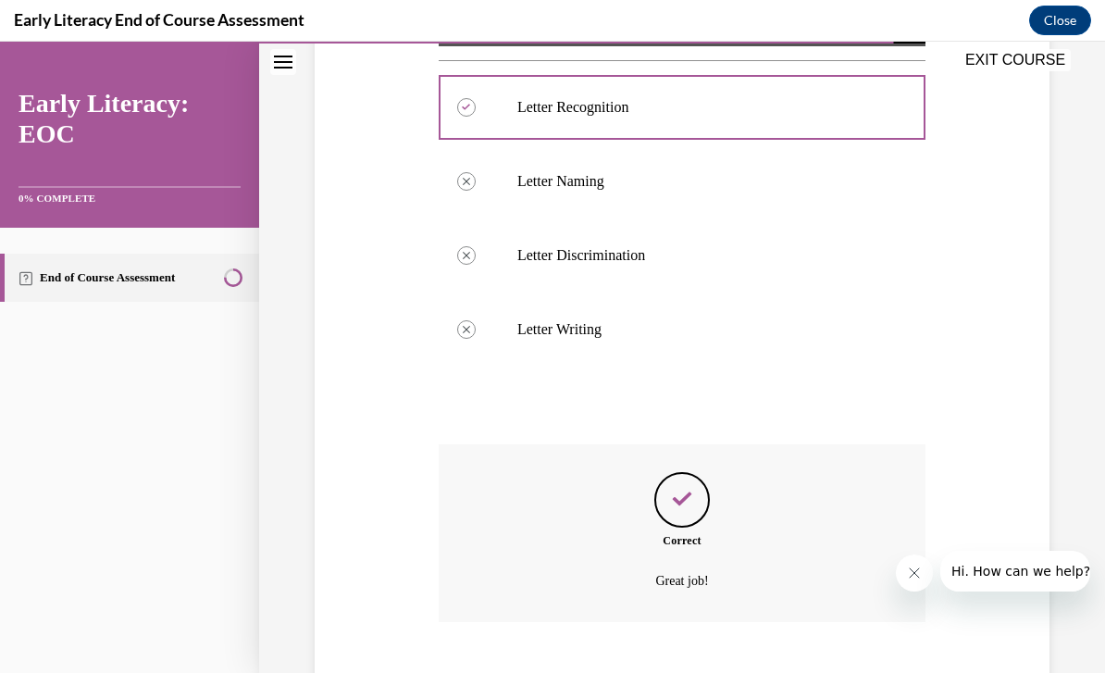
scroll to position [667, 0]
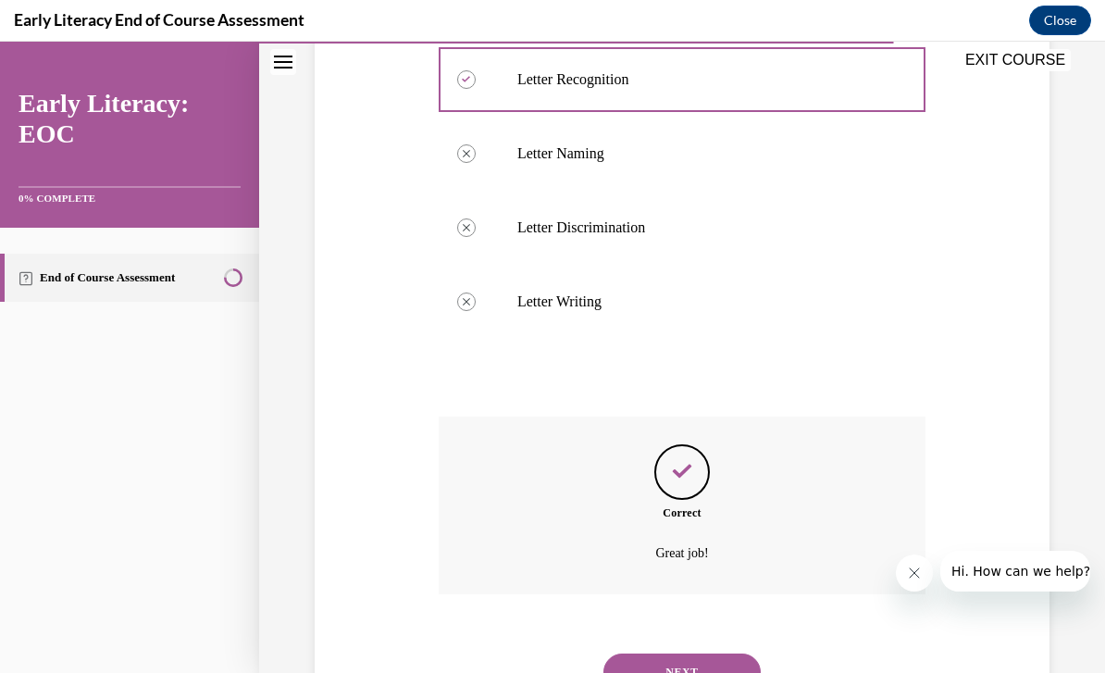
click at [713, 653] on button "NEXT" at bounding box center [681, 671] width 157 height 37
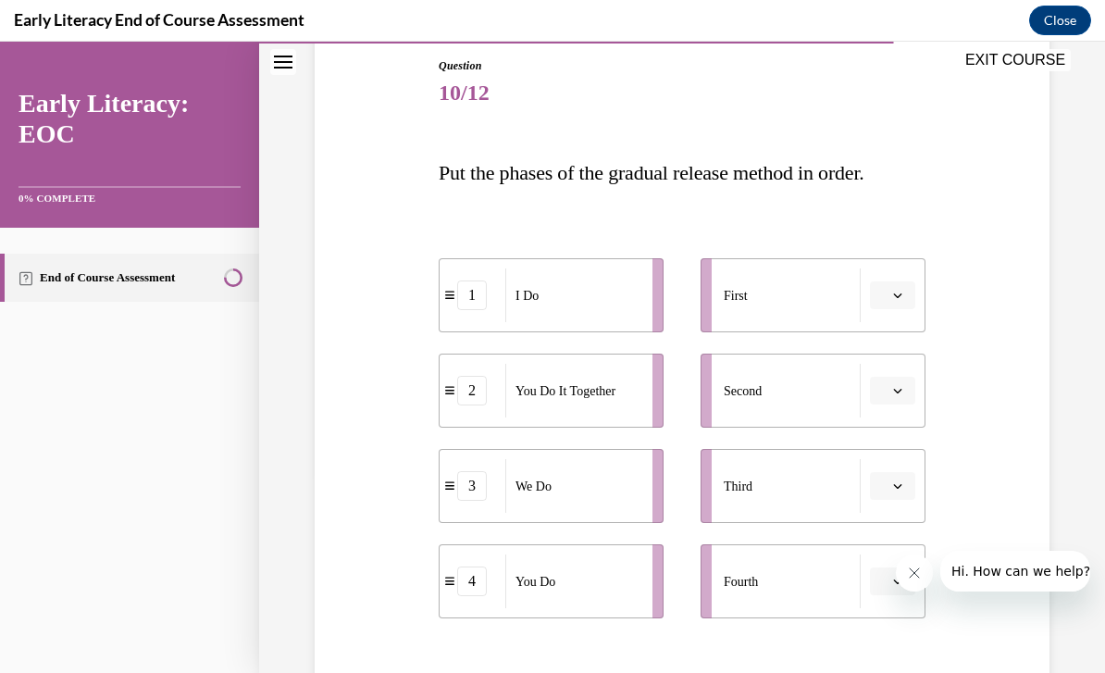
scroll to position [209, 0]
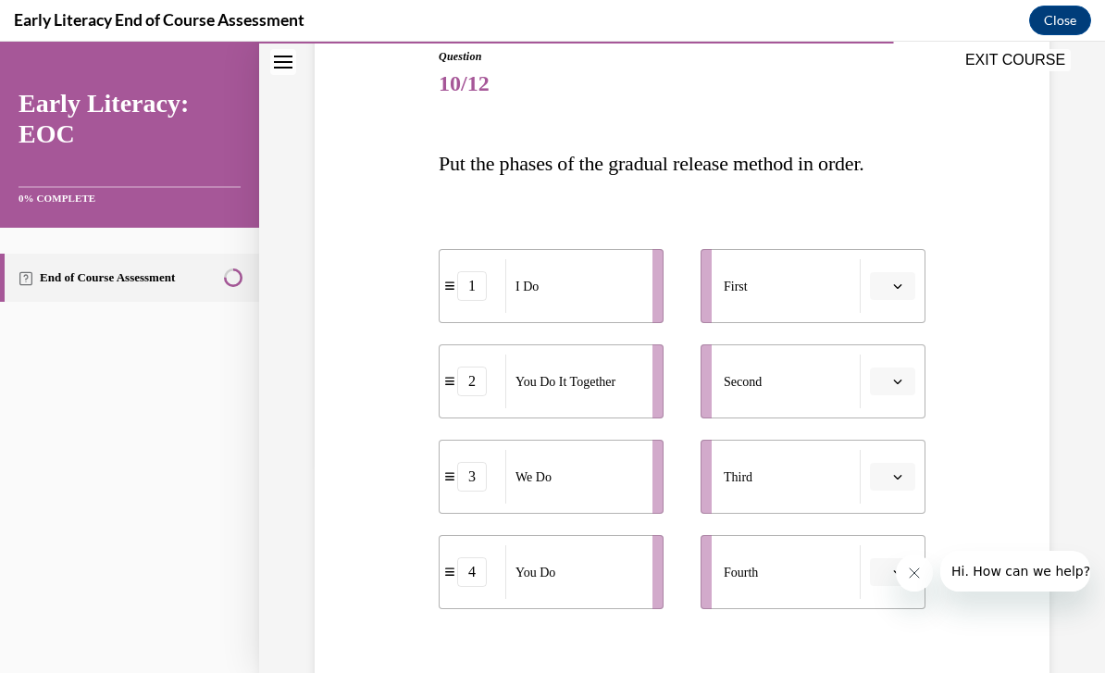
click at [903, 286] on span "button" at bounding box center [897, 286] width 13 height 13
click at [901, 362] on div "1" at bounding box center [890, 364] width 46 height 37
click at [909, 383] on button "button" at bounding box center [892, 381] width 45 height 28
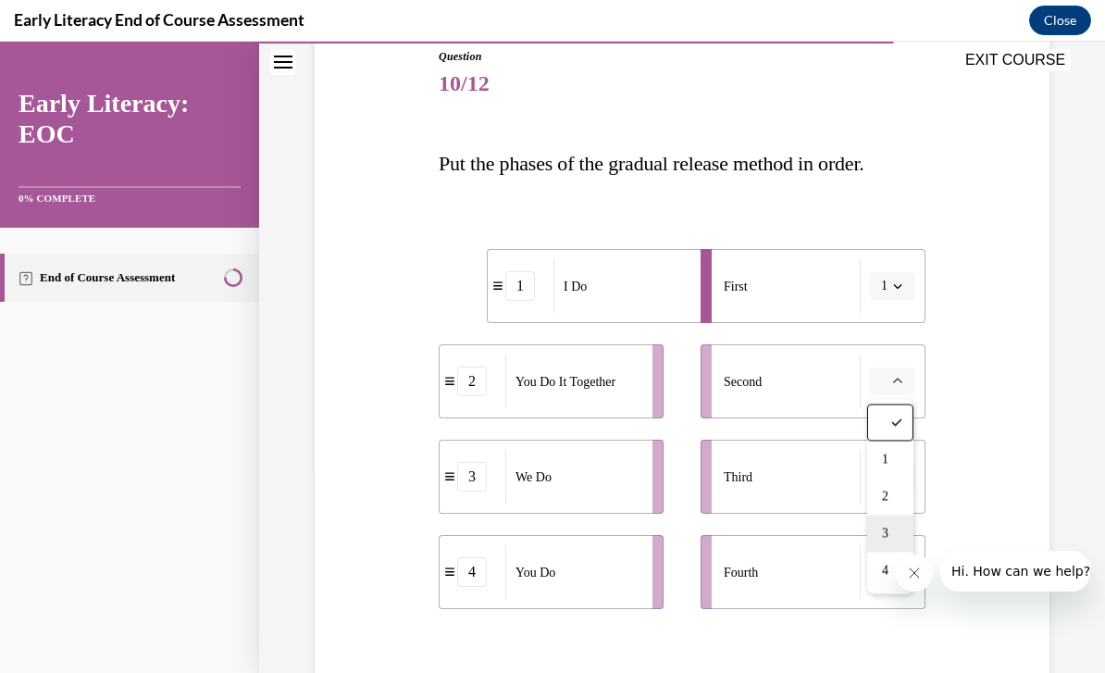
click at [899, 533] on div "3" at bounding box center [890, 534] width 46 height 37
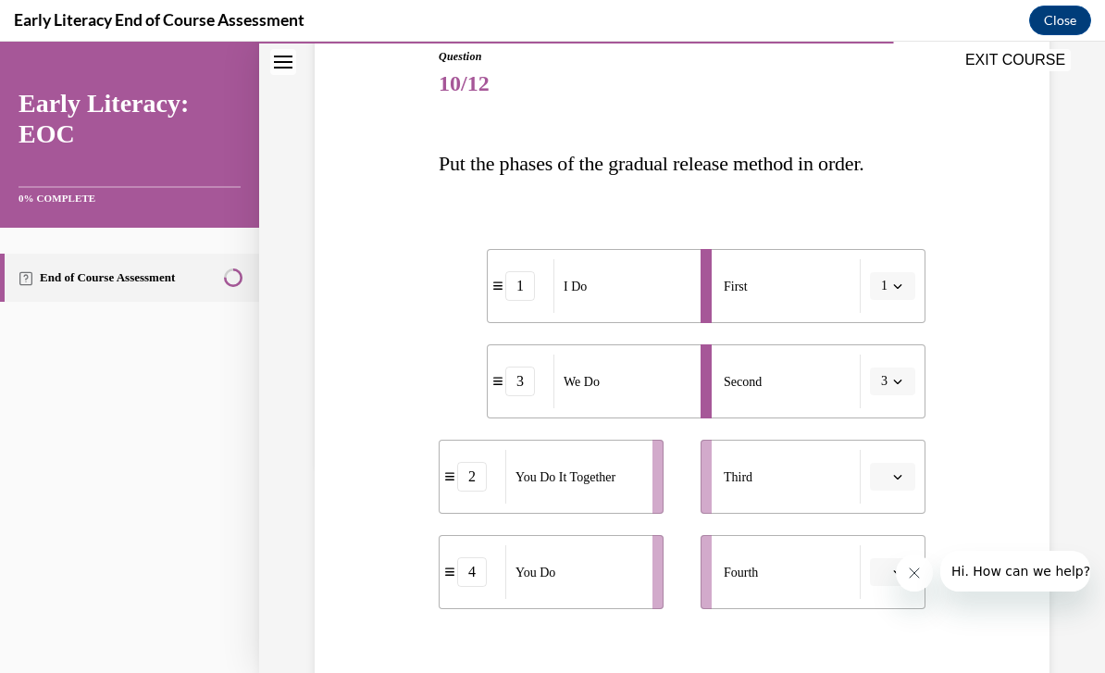
click at [897, 490] on button "button" at bounding box center [892, 477] width 45 height 28
click at [896, 590] on div "2" at bounding box center [890, 592] width 46 height 37
click at [905, 581] on button "button" at bounding box center [892, 572] width 45 height 28
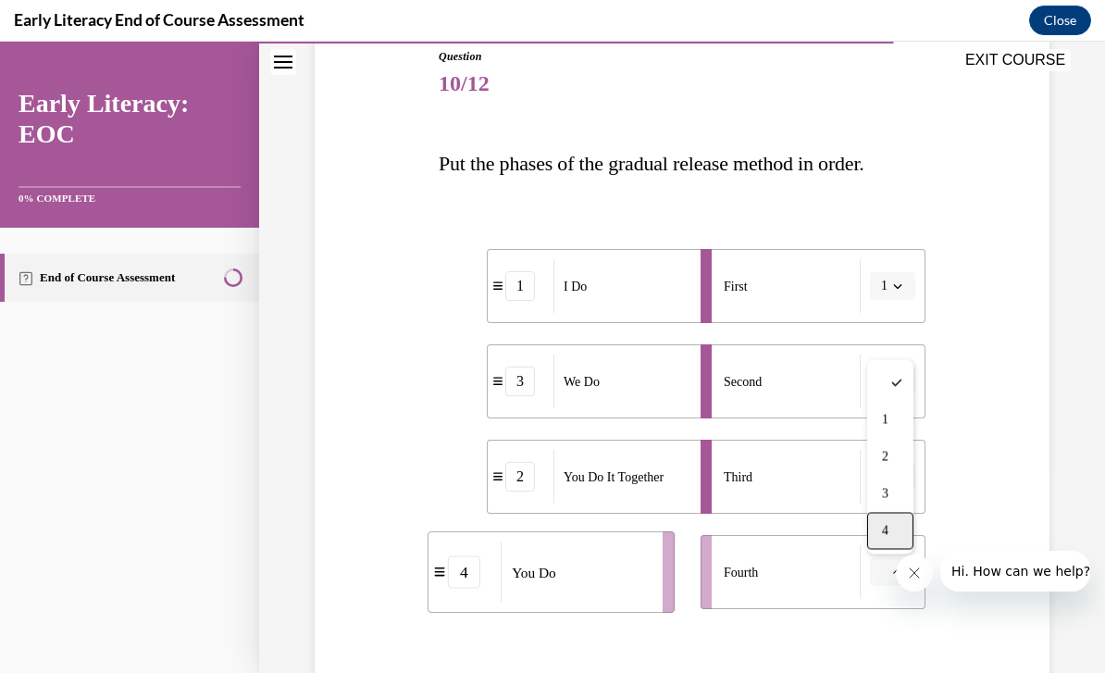
click at [900, 541] on div "4" at bounding box center [890, 531] width 46 height 37
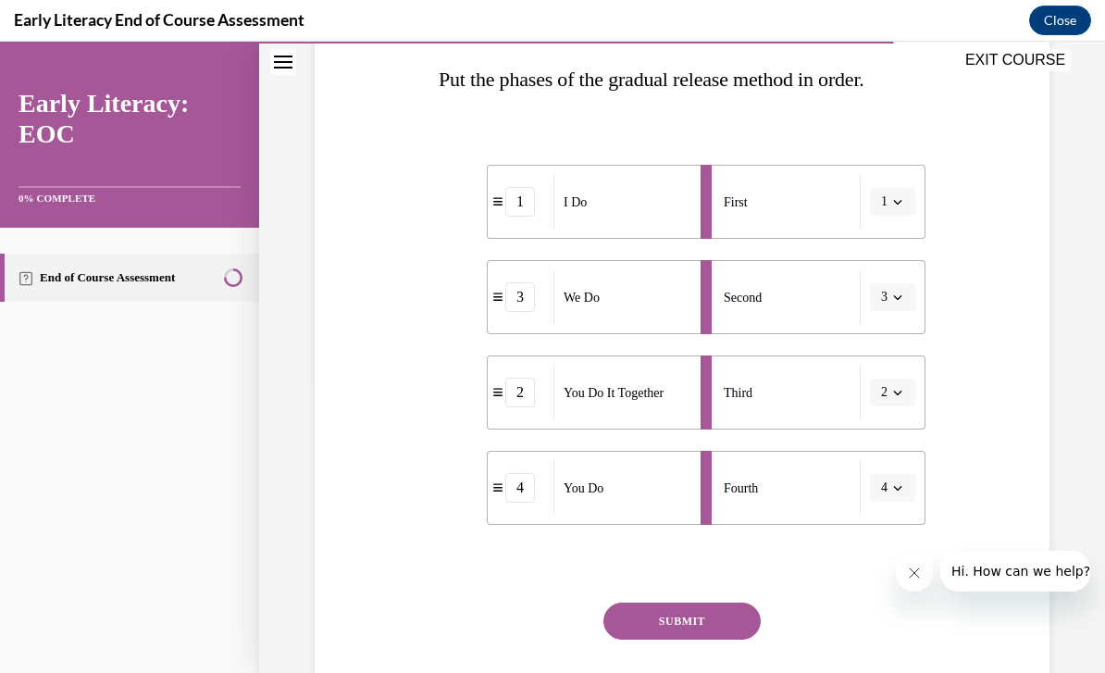
scroll to position [293, 0]
click at [694, 626] on button "SUBMIT" at bounding box center [681, 621] width 157 height 37
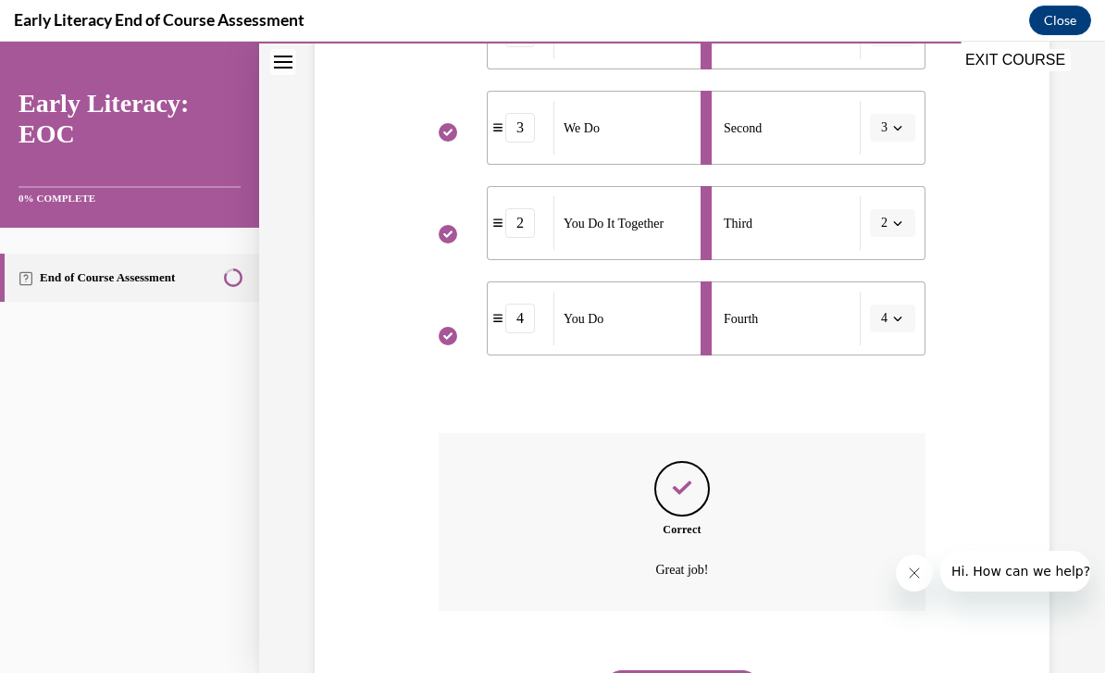
scroll to position [479, 0]
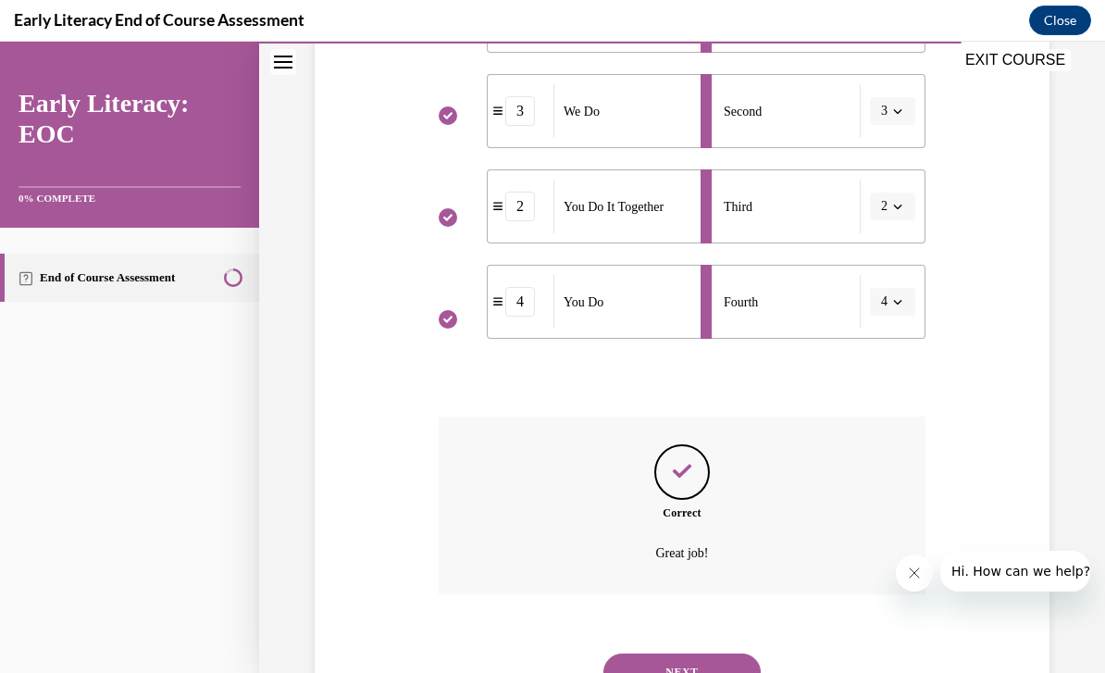
click at [691, 653] on button "NEXT" at bounding box center [681, 671] width 157 height 37
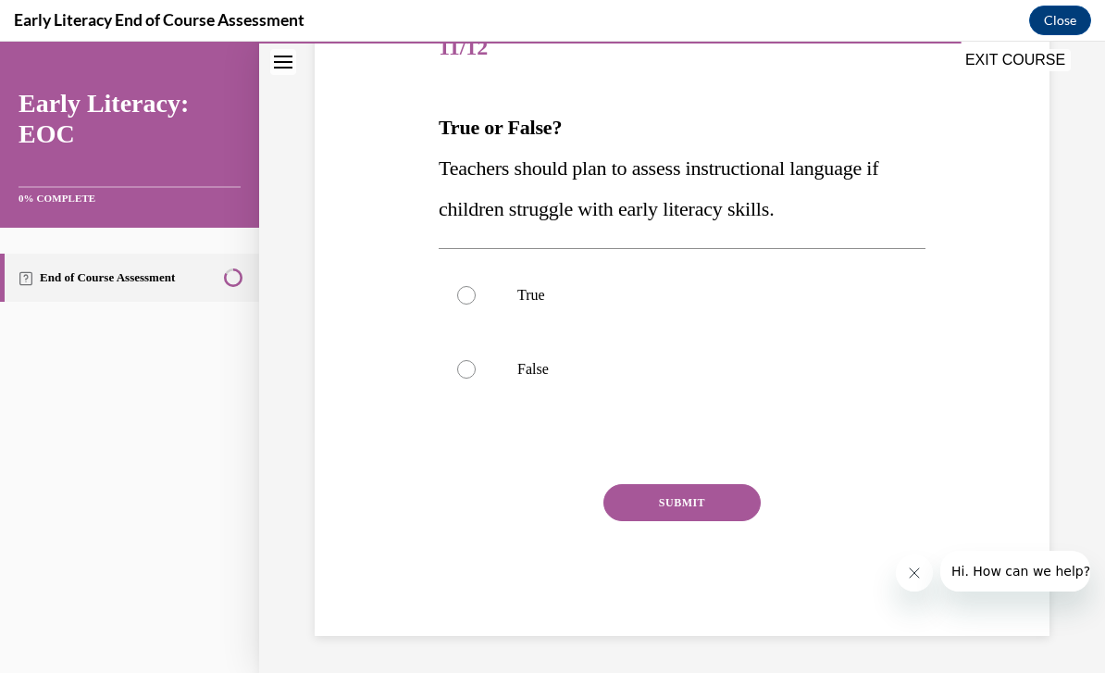
scroll to position [164, 0]
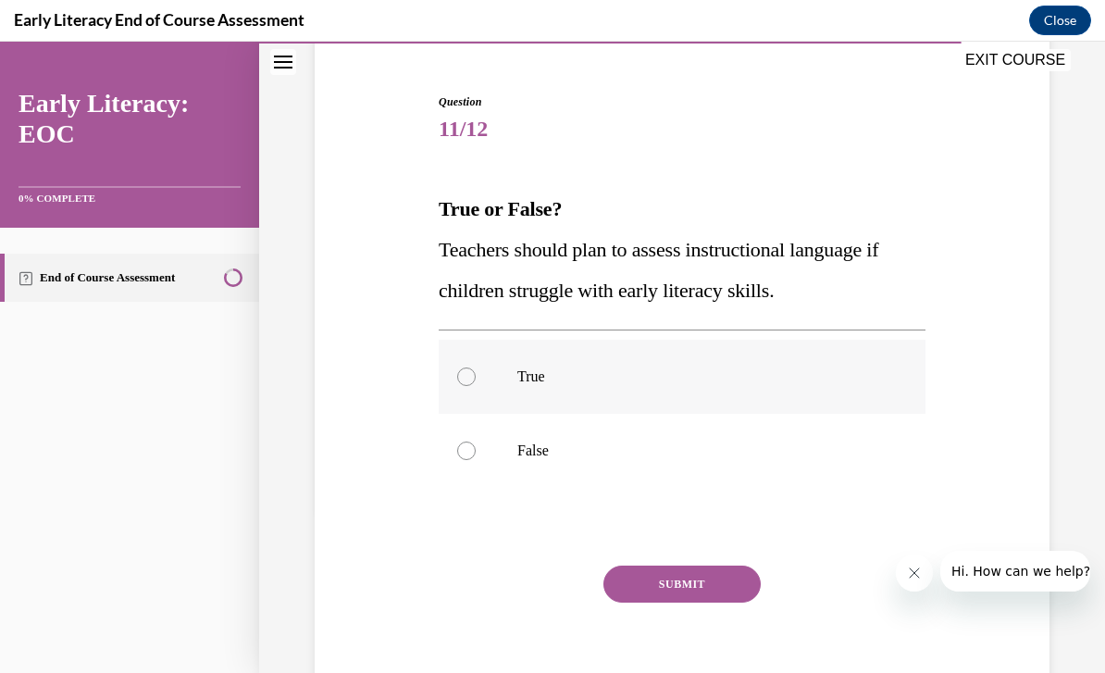
click at [467, 383] on div at bounding box center [466, 376] width 19 height 19
click at [684, 589] on button "SUBMIT" at bounding box center [681, 584] width 157 height 37
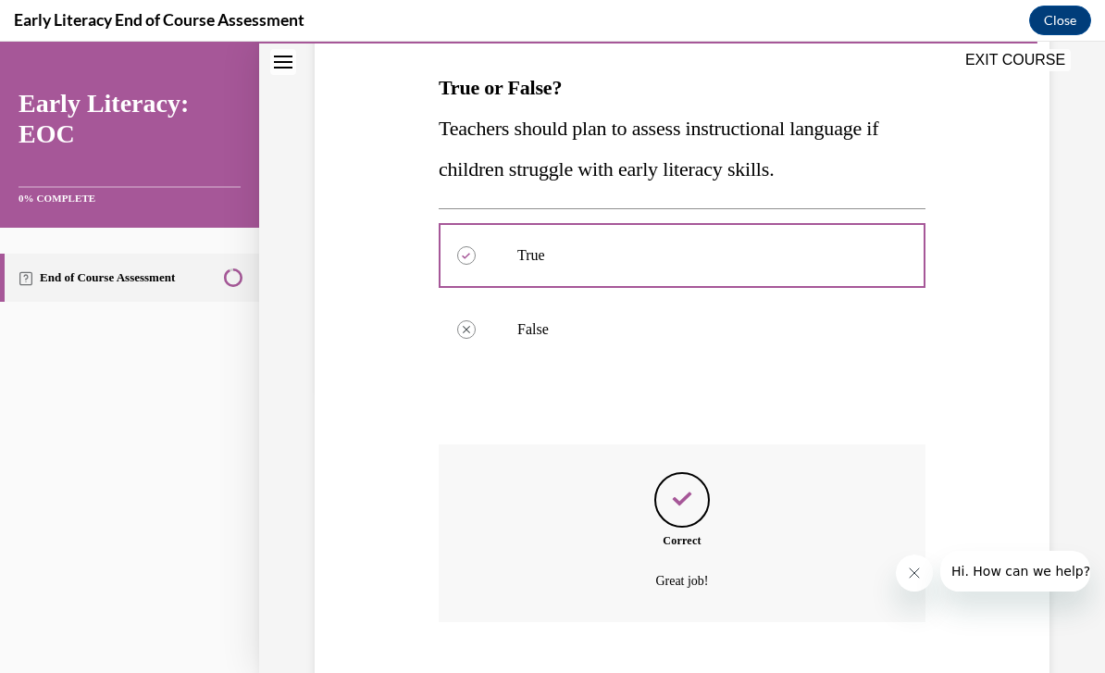
scroll to position [313, 0]
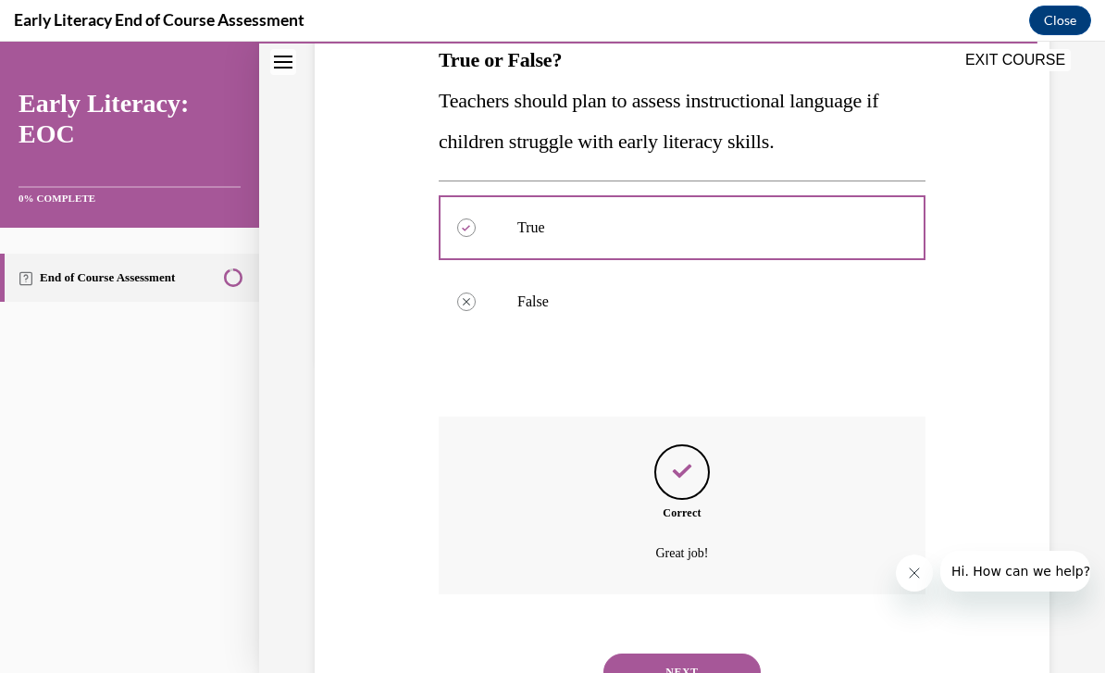
click at [679, 662] on button "NEXT" at bounding box center [681, 671] width 157 height 37
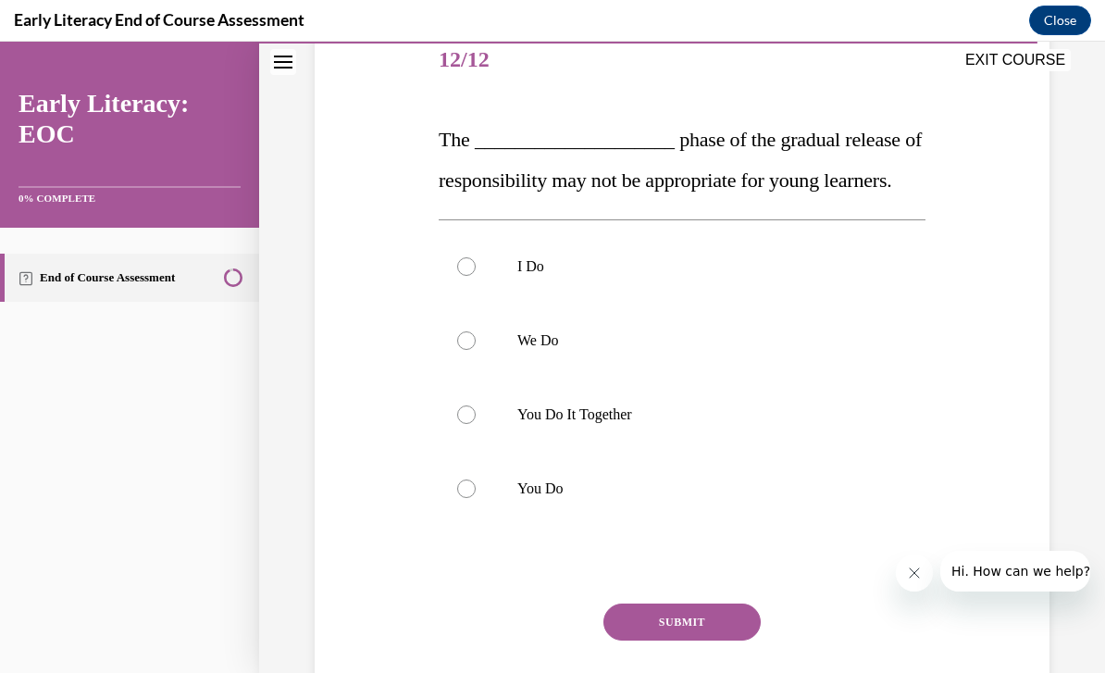
scroll to position [235, 0]
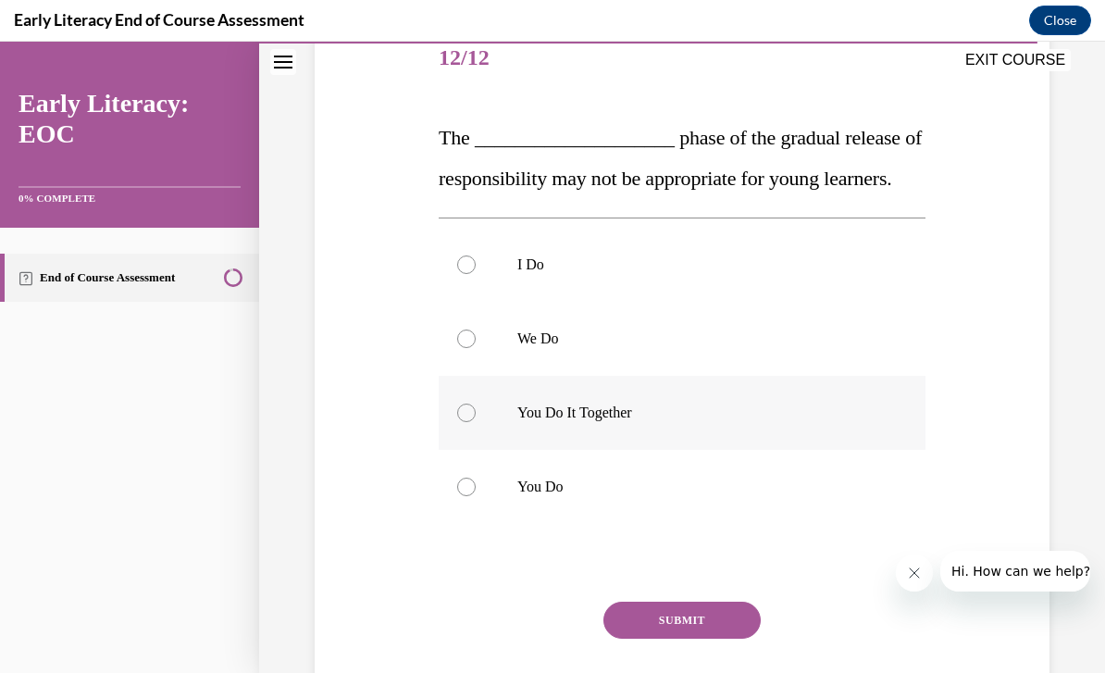
click at [608, 450] on div at bounding box center [682, 413] width 487 height 74
click at [739, 639] on button "SUBMIT" at bounding box center [681, 620] width 157 height 37
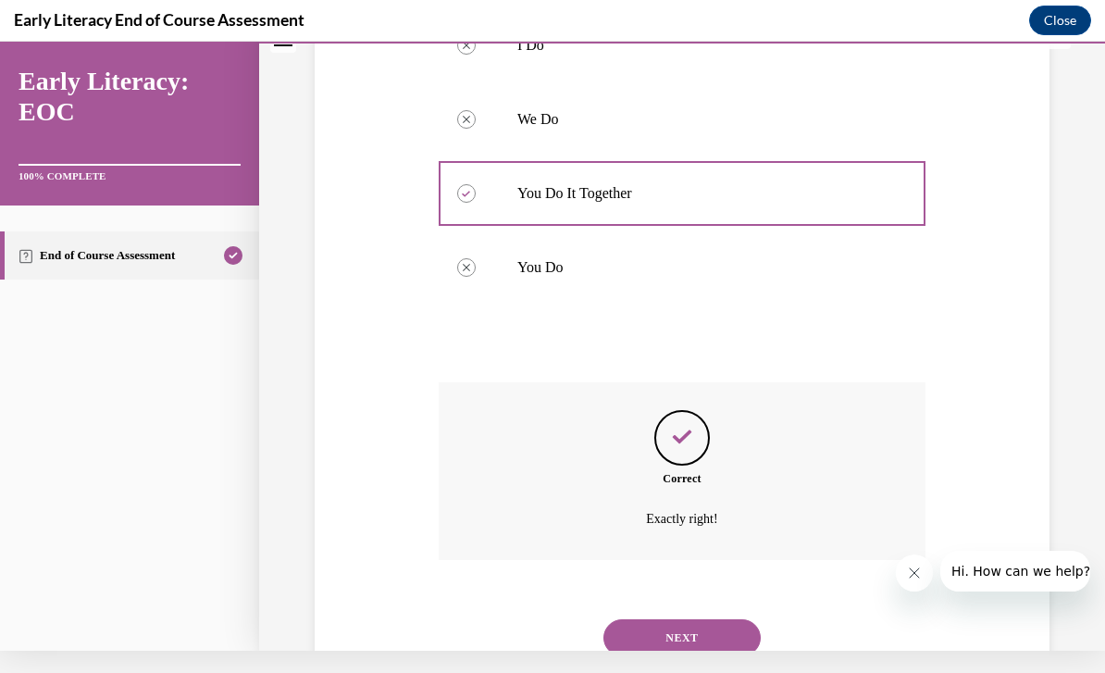
scroll to position [461, 0]
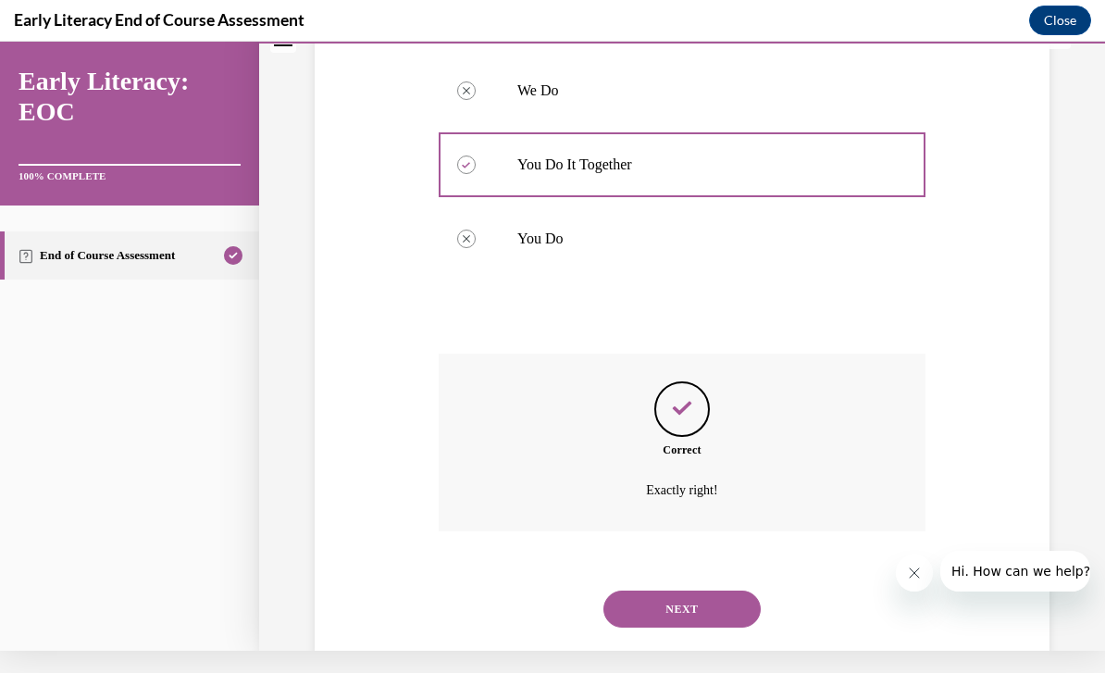
click at [727, 628] on button "NEXT" at bounding box center [681, 608] width 157 height 37
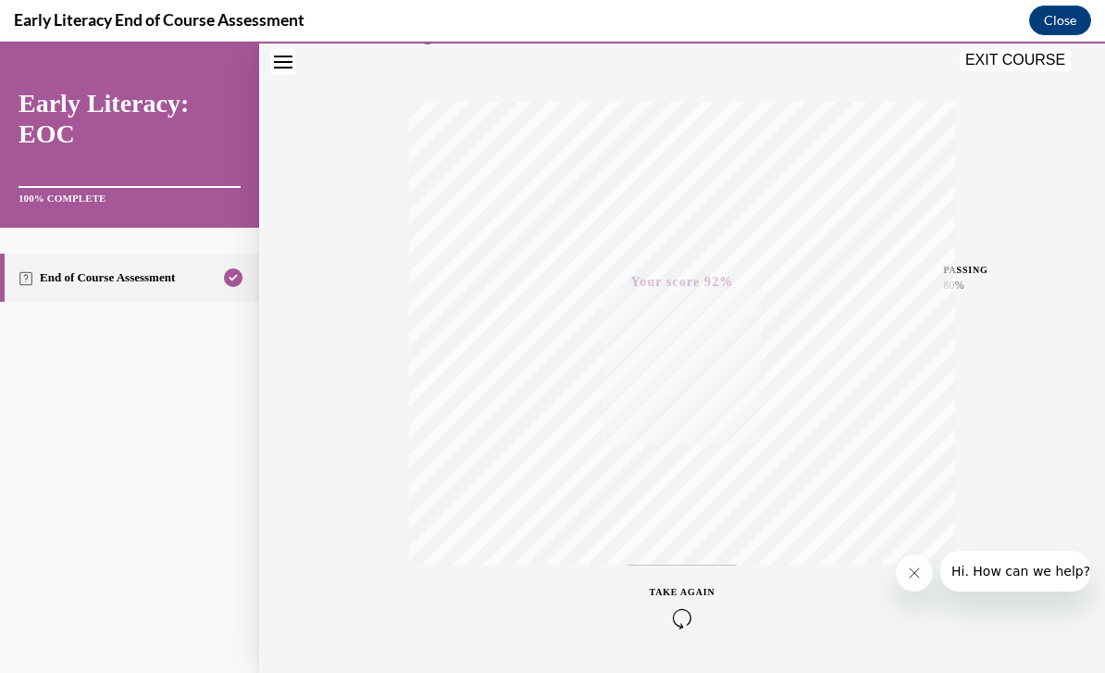
scroll to position [258, 0]
click at [998, 58] on button "EXIT COURSE" at bounding box center [1015, 60] width 111 height 22
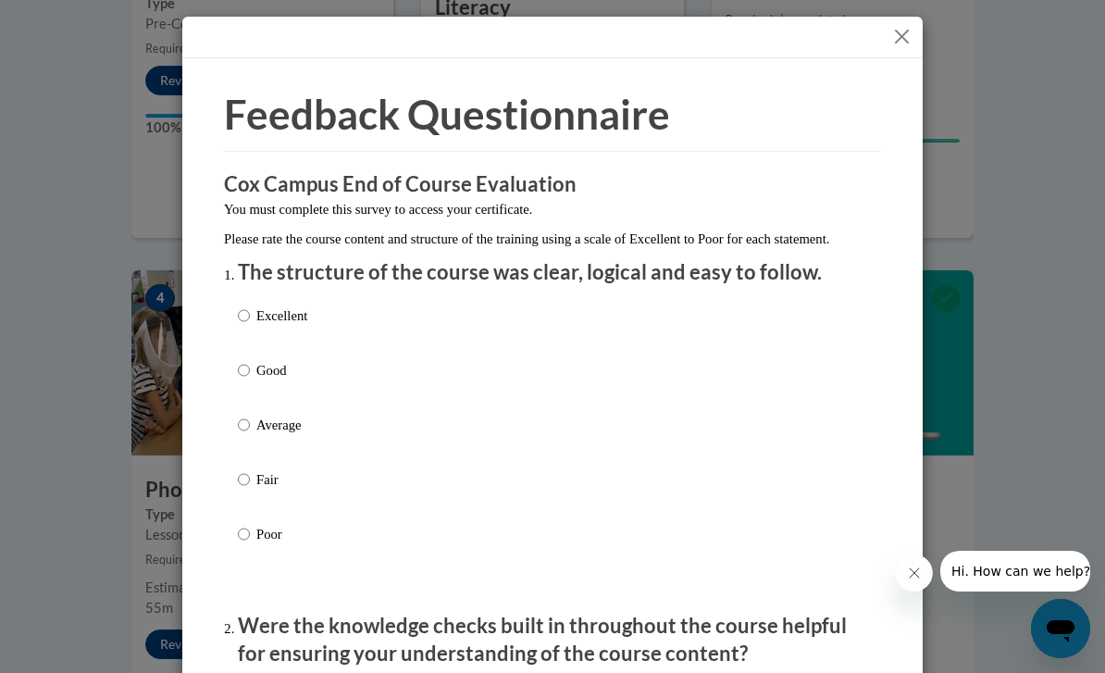
click at [248, 306] on input "Excellent" at bounding box center [244, 315] width 12 height 20
radio input "true"
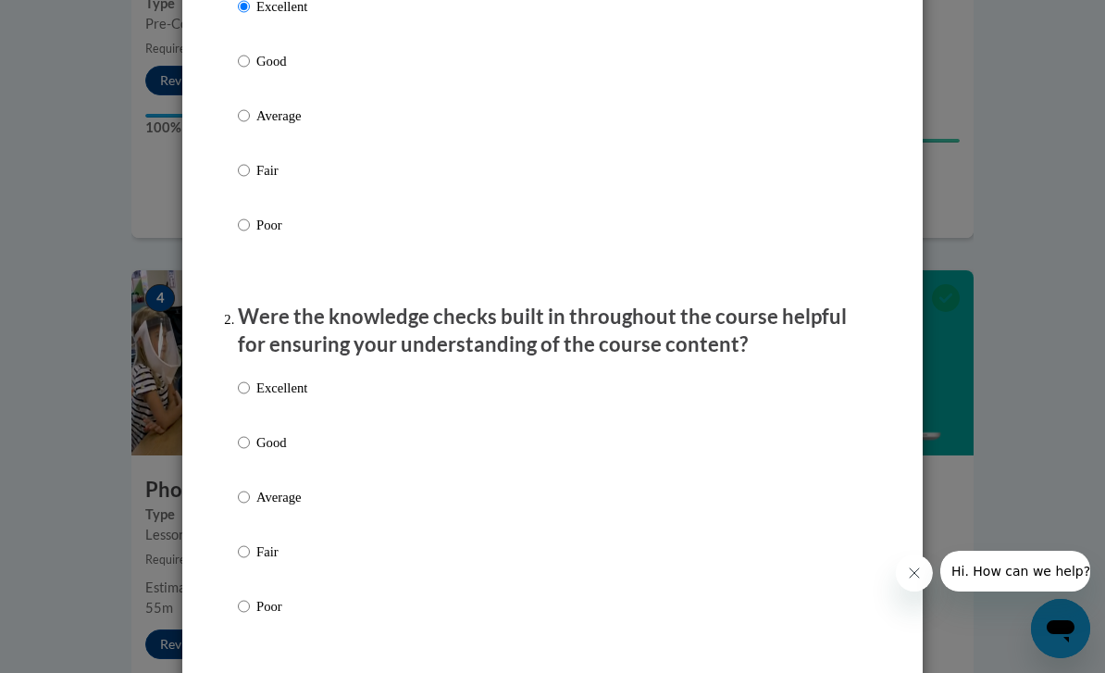
scroll to position [359, 0]
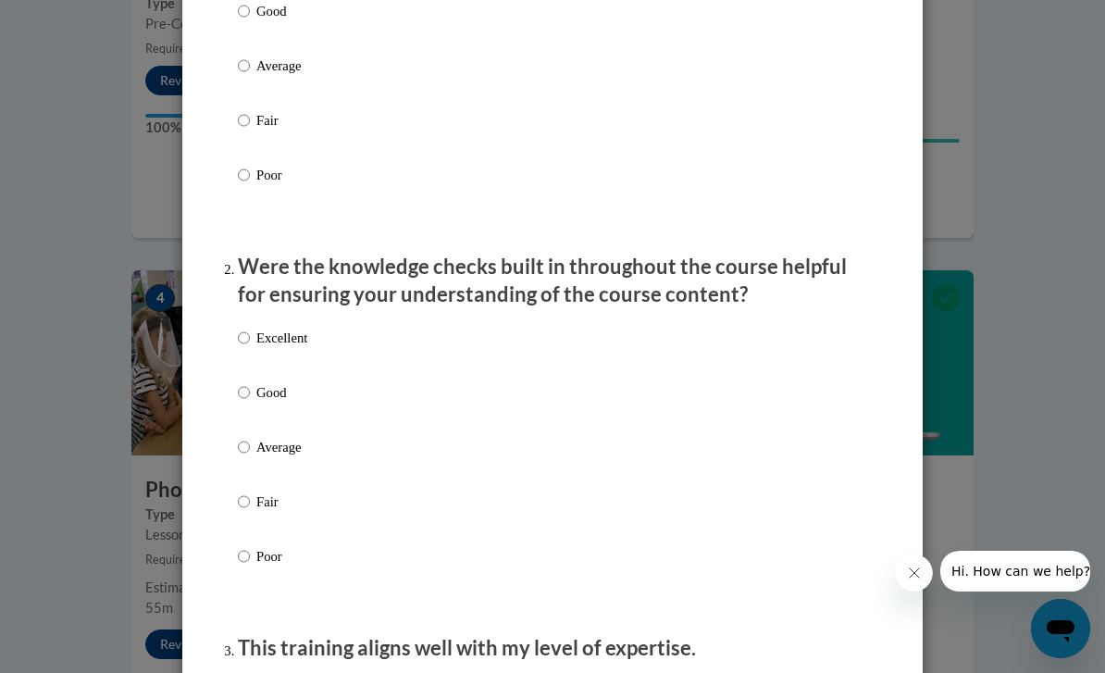
click at [242, 330] on input "Excellent" at bounding box center [244, 338] width 12 height 20
radio input "true"
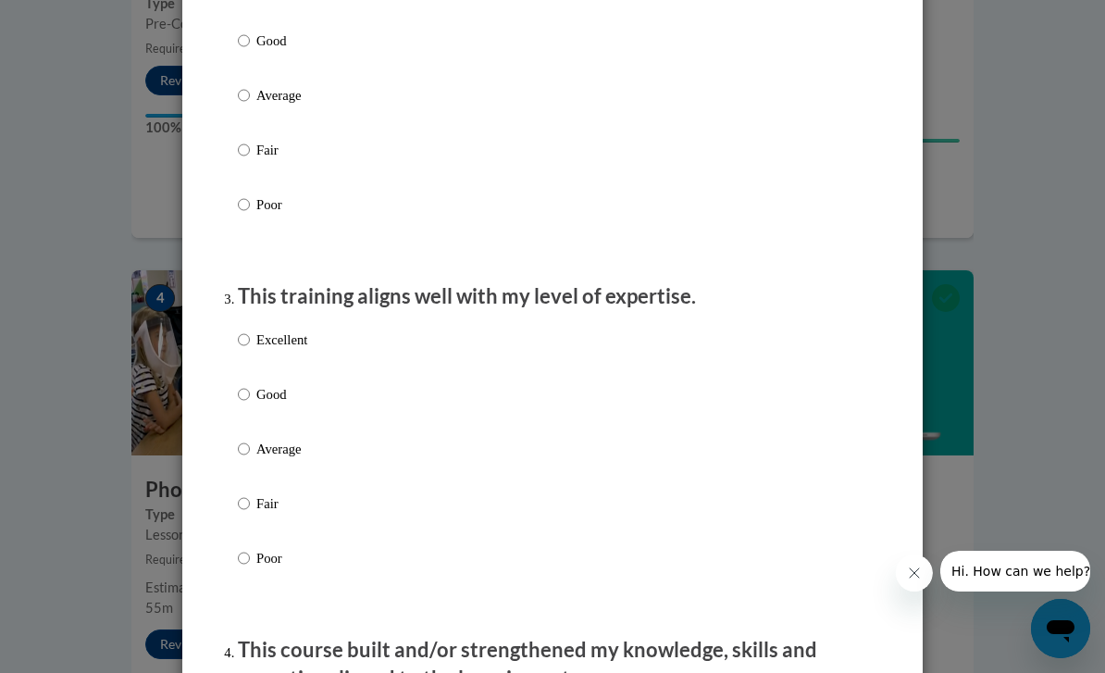
scroll to position [721, 0]
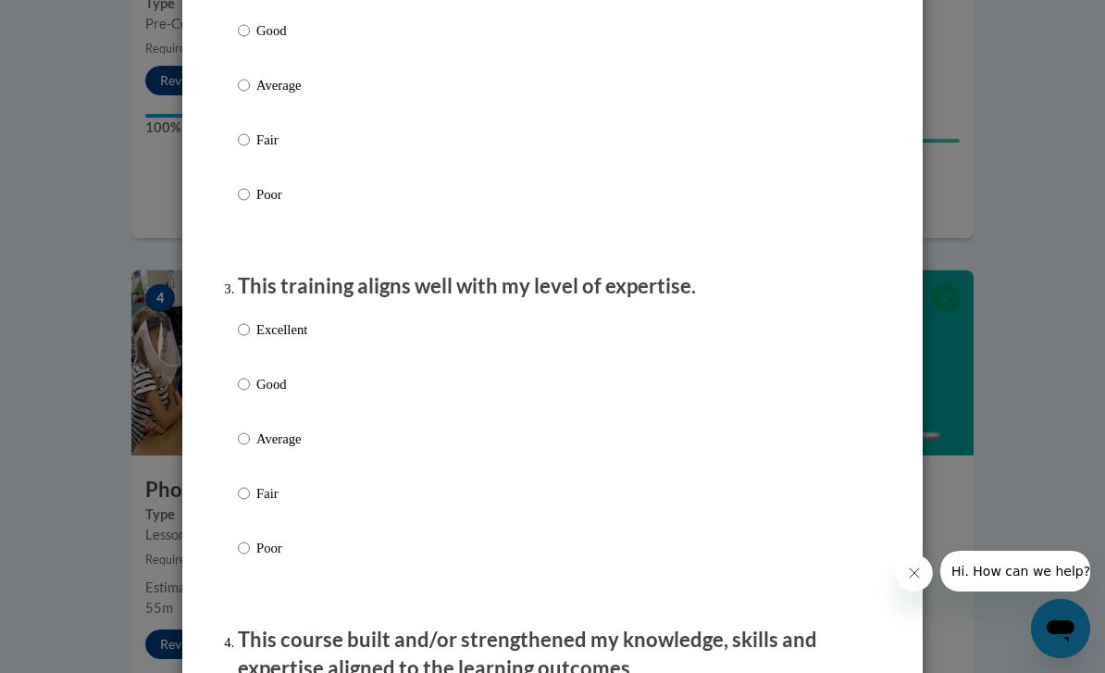
click at [244, 310] on div "Excellent Good Average Fair Poor" at bounding box center [272, 453] width 69 height 287
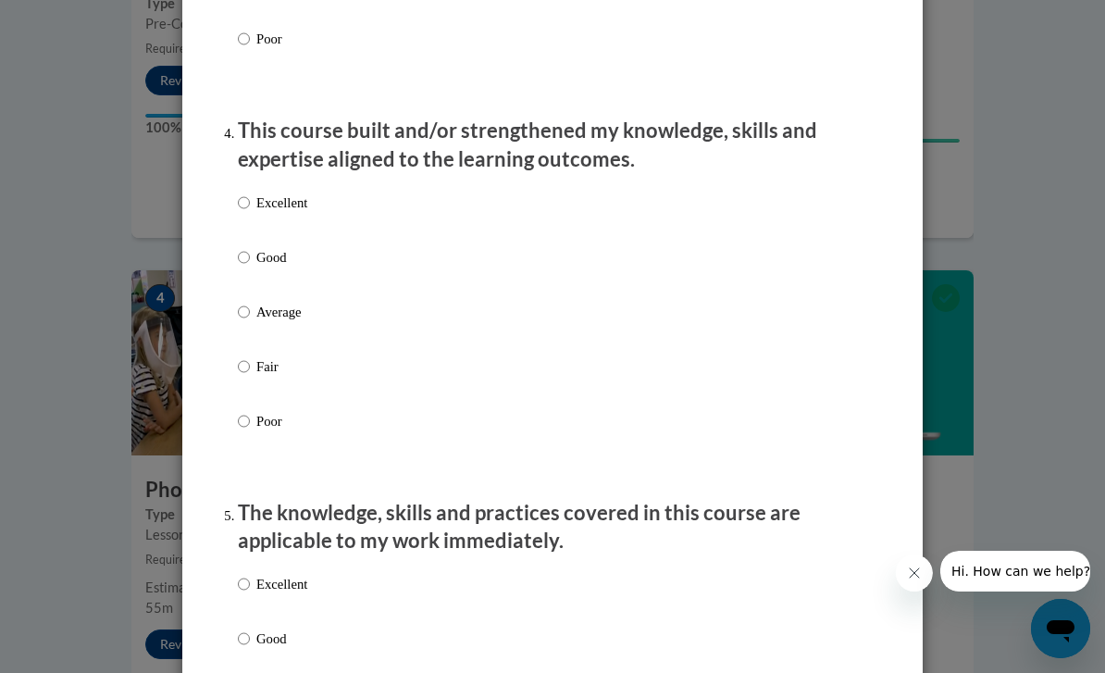
scroll to position [1230, 0]
click at [248, 205] on input "Excellent" at bounding box center [244, 203] width 12 height 20
radio input "true"
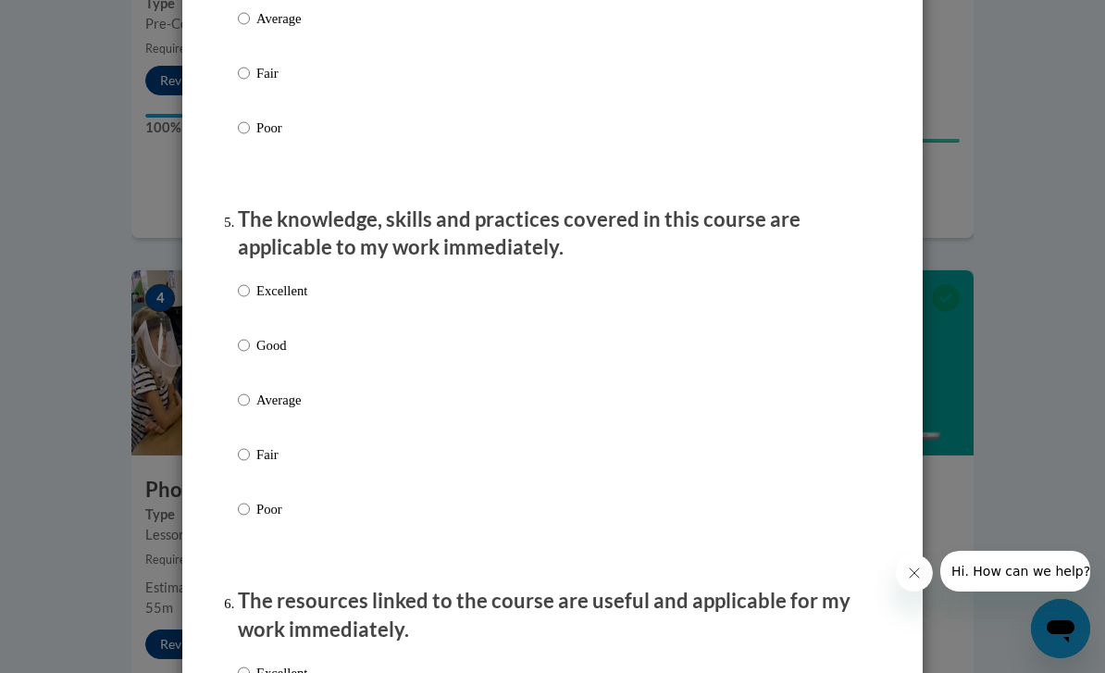
scroll to position [1531, 0]
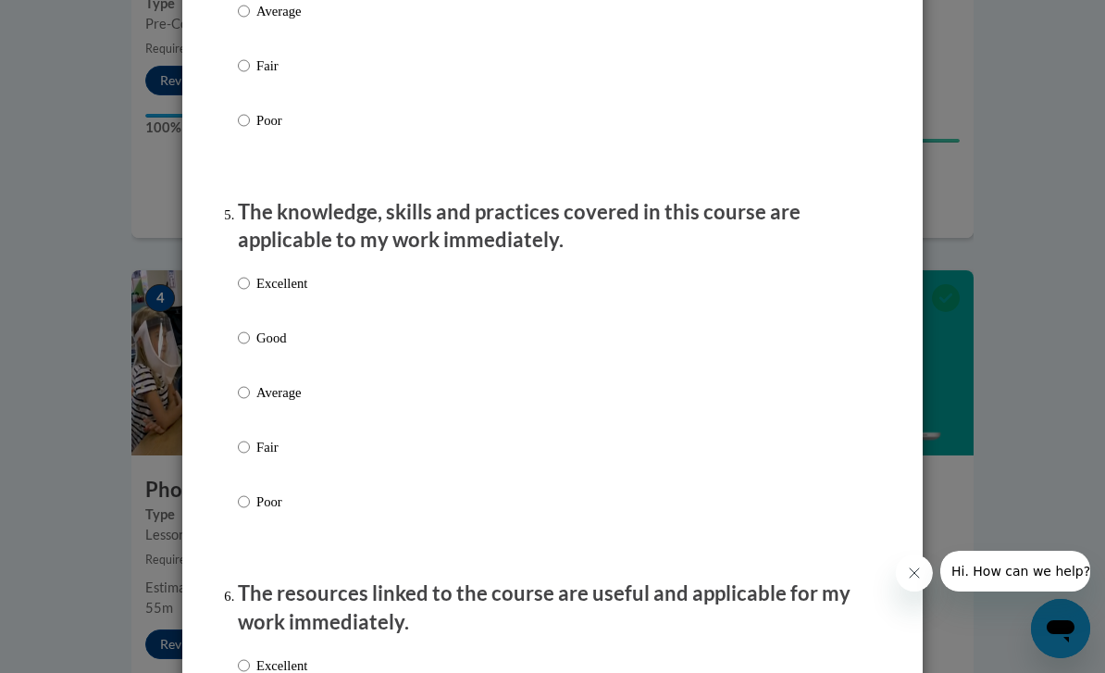
click at [241, 273] on input "Excellent" at bounding box center [244, 283] width 12 height 20
radio input "true"
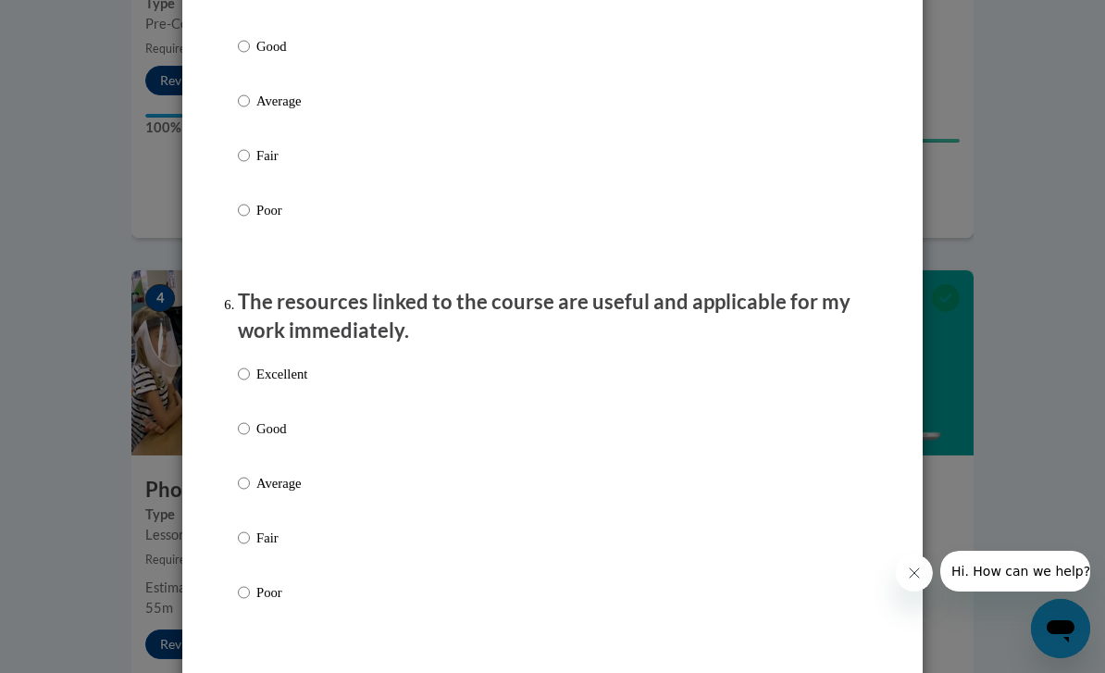
scroll to position [1823, 0]
click at [242, 367] on input "Excellent" at bounding box center [244, 373] width 12 height 20
radio input "true"
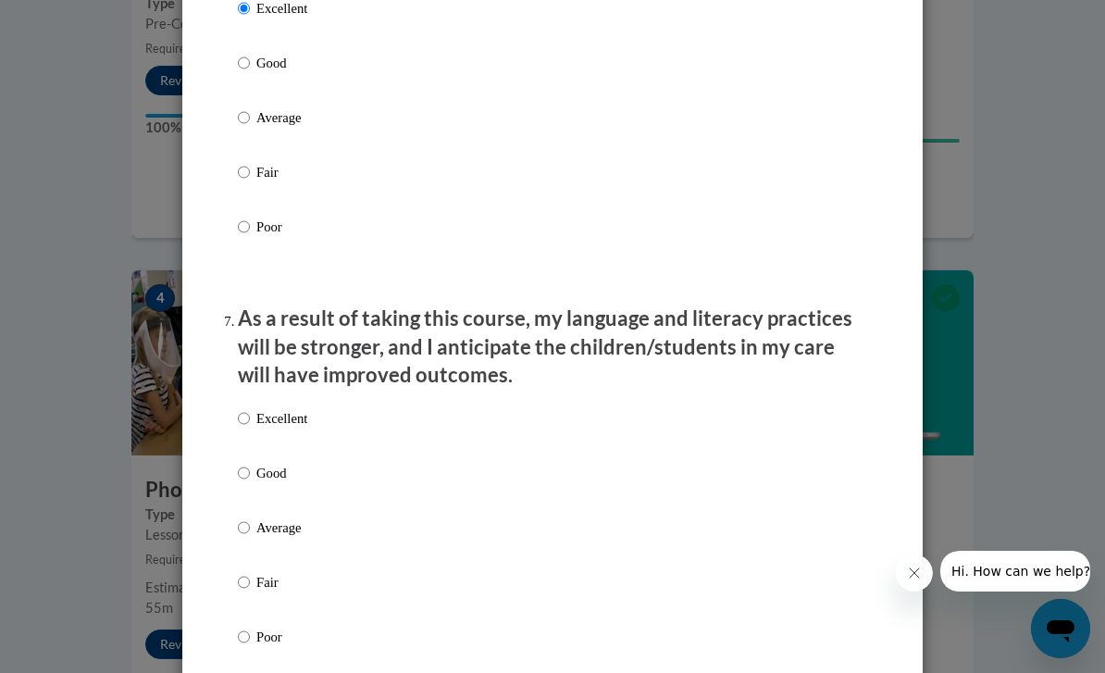
scroll to position [2190, 0]
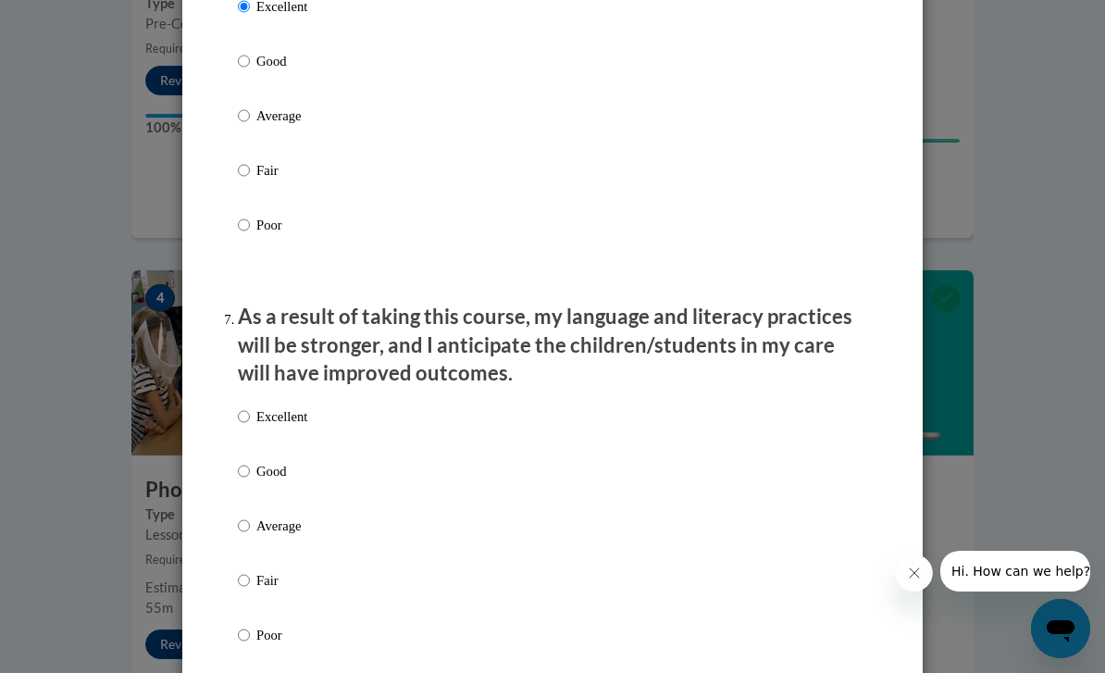
click at [239, 420] on label "Excellent" at bounding box center [272, 431] width 69 height 50
click at [239, 420] on input "Excellent" at bounding box center [244, 416] width 12 height 20
radio input "true"
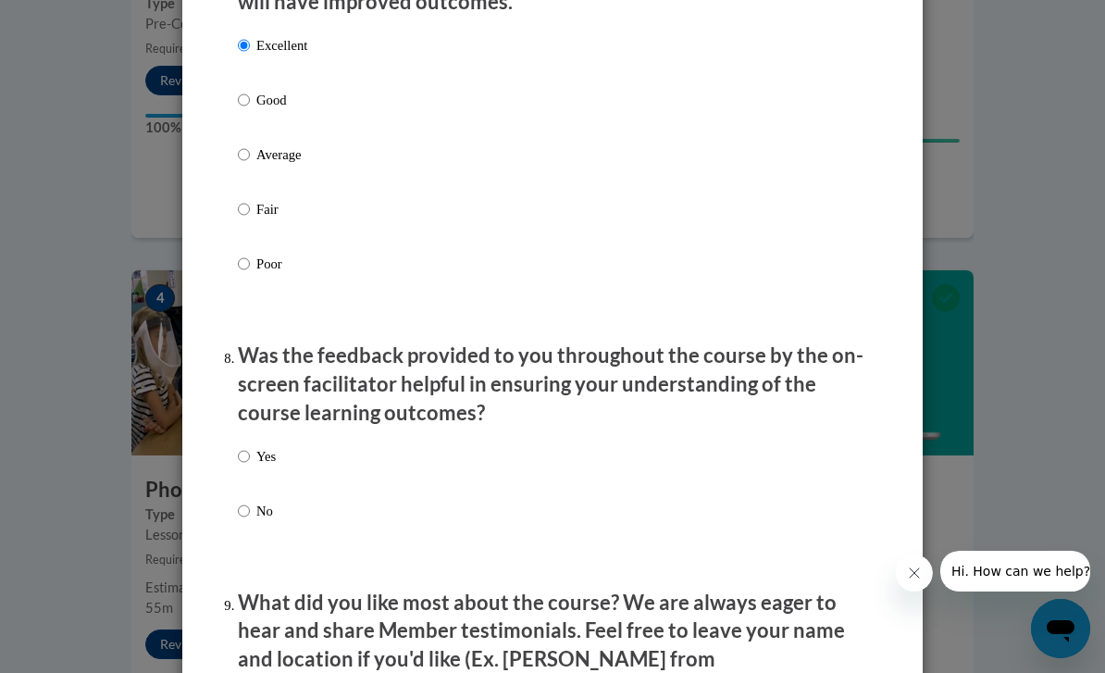
scroll to position [2563, 0]
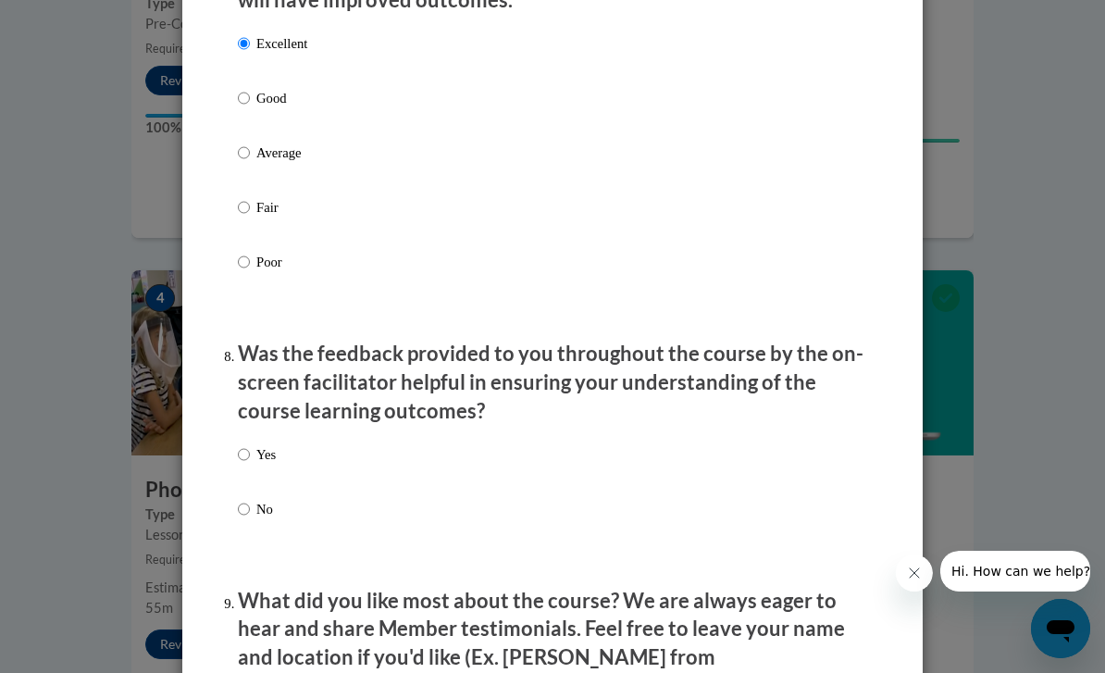
click at [247, 447] on input "Yes" at bounding box center [244, 454] width 12 height 20
radio input "true"
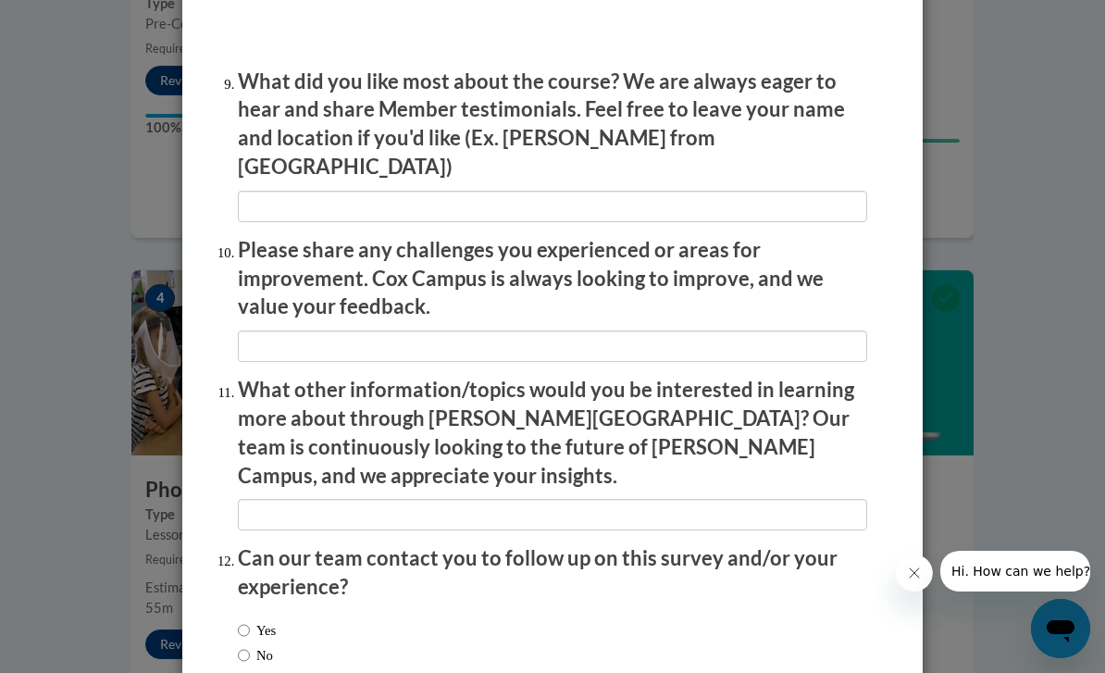
scroll to position [3081, 0]
click at [250, 646] on input "No" at bounding box center [244, 656] width 12 height 20
radio input "true"
